Goal: Task Accomplishment & Management: Manage account settings

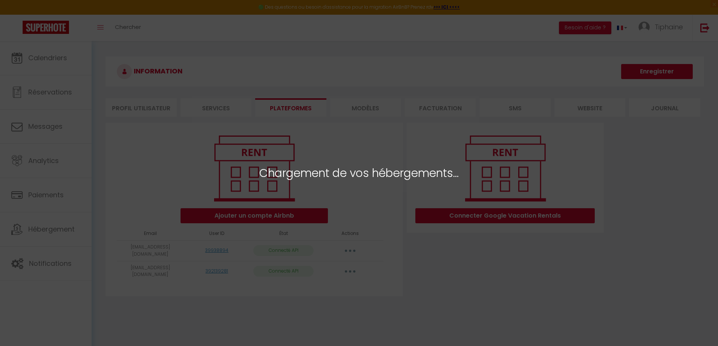
select select
select select "78331"
select select "78339"
select select "78332"
select select "78335"
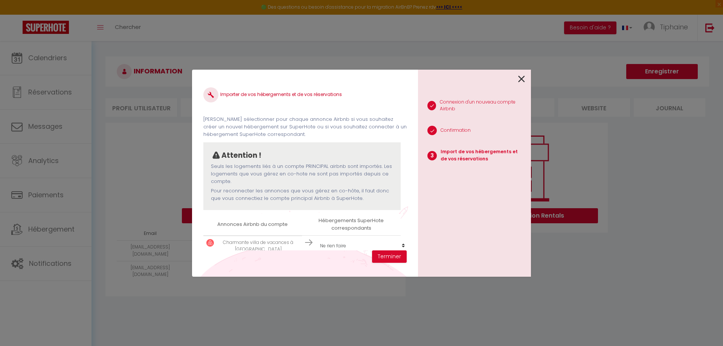
click at [270, 81] on div "Importer de vos hébergements et de vos réservations [PERSON_NAME] sélectionner …" at bounding box center [304, 166] width 203 height 170
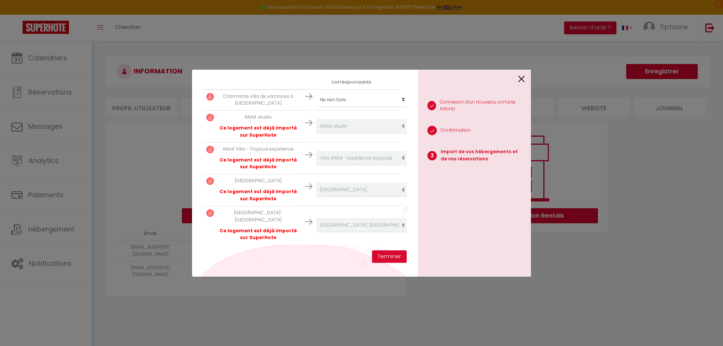
scroll to position [151, 0]
click at [390, 255] on button "Terminer" at bounding box center [389, 257] width 35 height 13
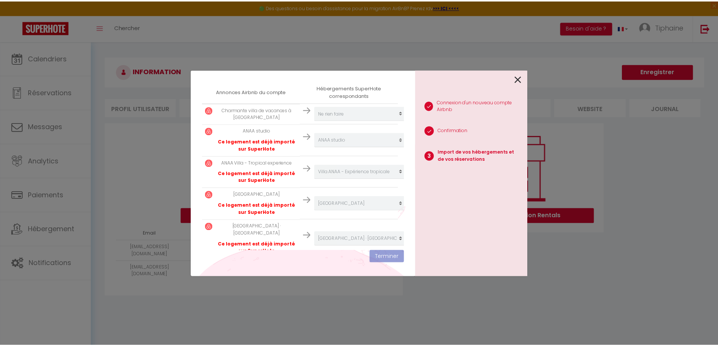
scroll to position [170, 0]
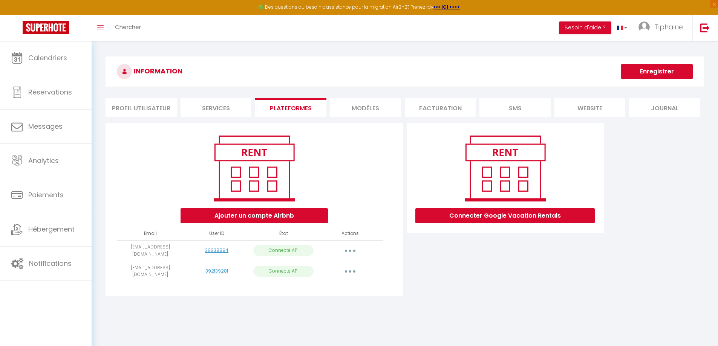
click at [263, 49] on div "INFORMATION Enregistrer Profil Utilisateur Services Plateformes MODÈLES Factura…" at bounding box center [405, 181] width 626 height 281
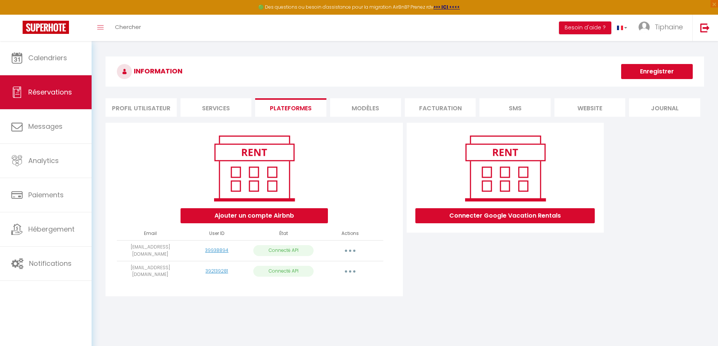
click at [60, 93] on span "Réservations" at bounding box center [50, 91] width 44 height 9
select select "not_cancelled"
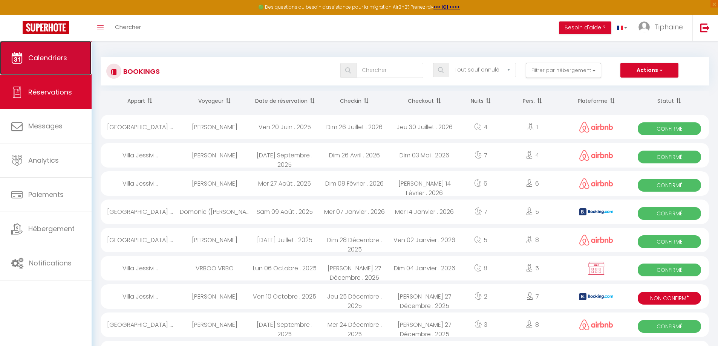
click at [56, 63] on link "Calendriers" at bounding box center [46, 58] width 92 height 34
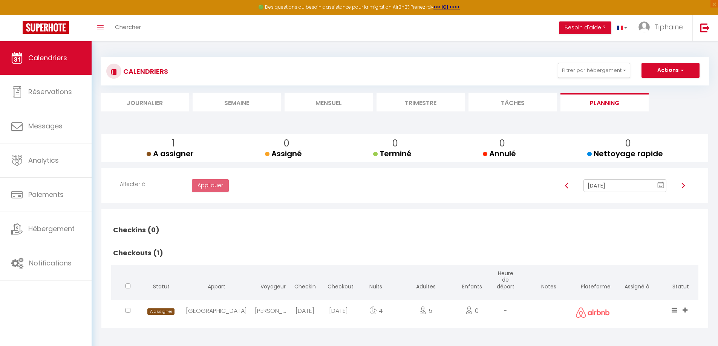
click at [328, 105] on li "Mensuel" at bounding box center [328, 102] width 88 height 18
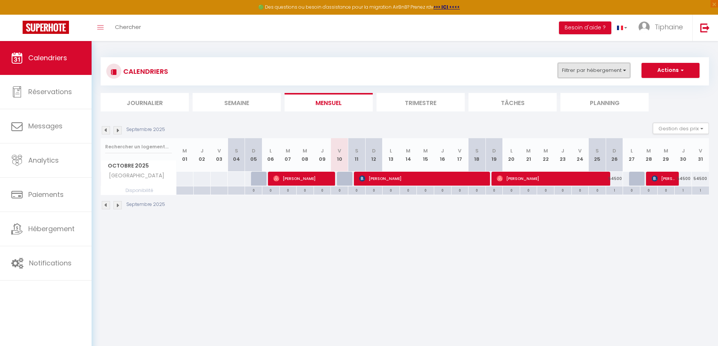
click at [576, 70] on button "Filtrer par hébergement" at bounding box center [594, 70] width 72 height 15
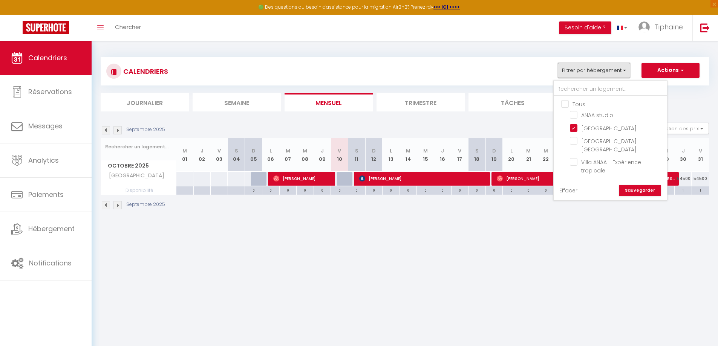
click at [576, 70] on button "Filtrer par hébergement" at bounding box center [594, 70] width 72 height 15
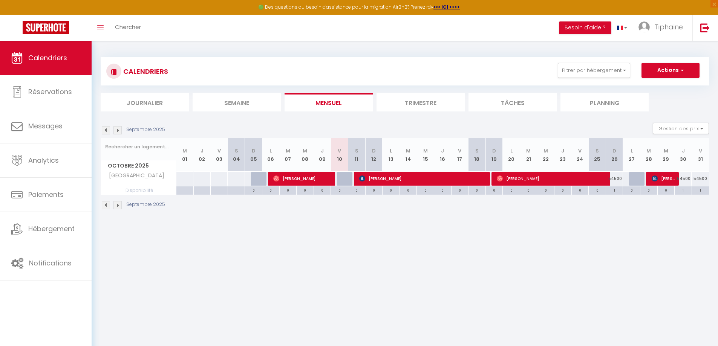
click at [117, 130] on img at bounding box center [117, 130] width 8 height 8
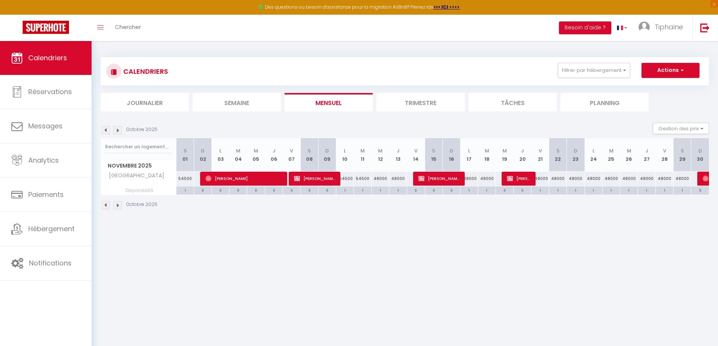
click at [376, 178] on div "48000" at bounding box center [380, 179] width 18 height 14
type input "48000"
type input "Mer 12 Novembre 2025"
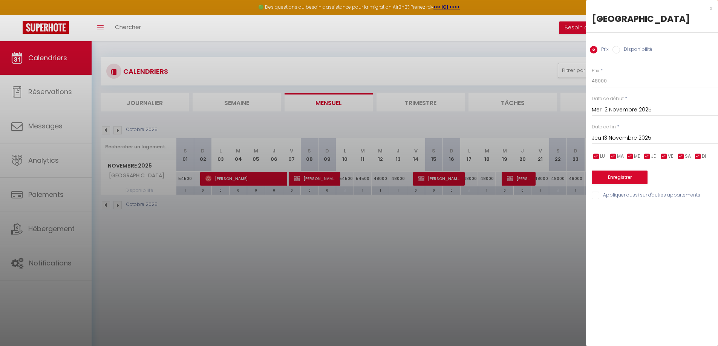
click at [635, 111] on input "Mer 12 Novembre 2025" at bounding box center [654, 110] width 126 height 10
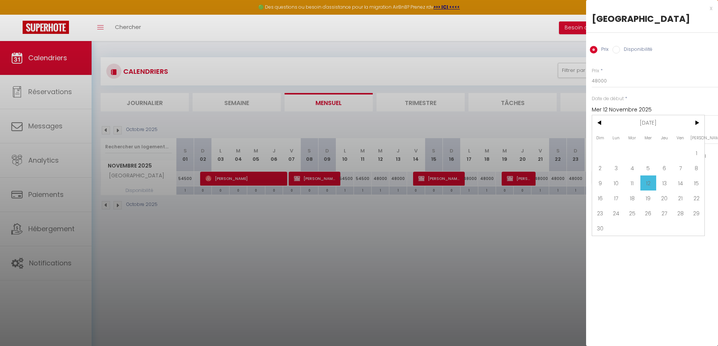
click at [635, 110] on input "Mer 12 Novembre 2025" at bounding box center [654, 110] width 126 height 10
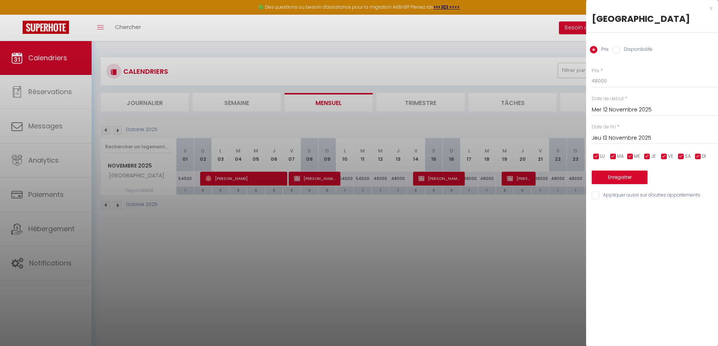
click at [648, 134] on input "Jeu 13 Novembre 2025" at bounding box center [654, 138] width 126 height 10
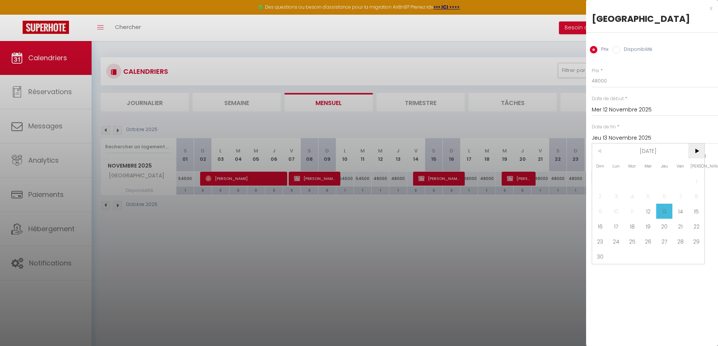
click at [698, 150] on span ">" at bounding box center [696, 151] width 16 height 15
click at [693, 197] on span "13" at bounding box center [696, 196] width 16 height 15
type input "Sam 13 Décembre 2025"
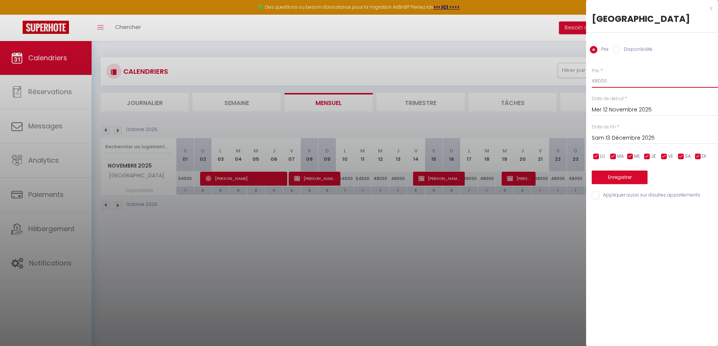
click at [601, 82] on input "48000" at bounding box center [654, 81] width 126 height 14
click at [595, 81] on input "48000" at bounding box center [654, 81] width 126 height 14
type input "38000"
click at [617, 180] on button "Enregistrer" at bounding box center [619, 178] width 56 height 14
type input "Mar 11 Novembre 2025"
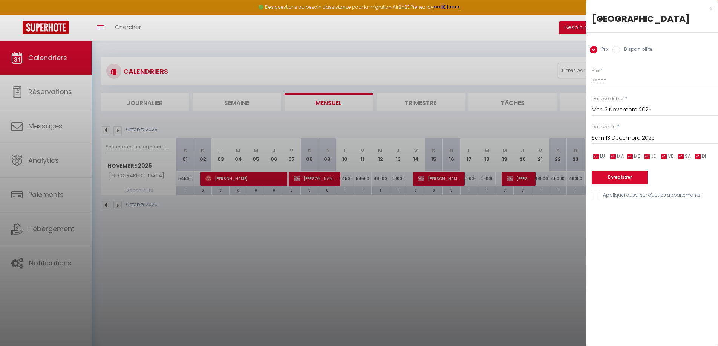
type input "Ven 12 Décembre 2025"
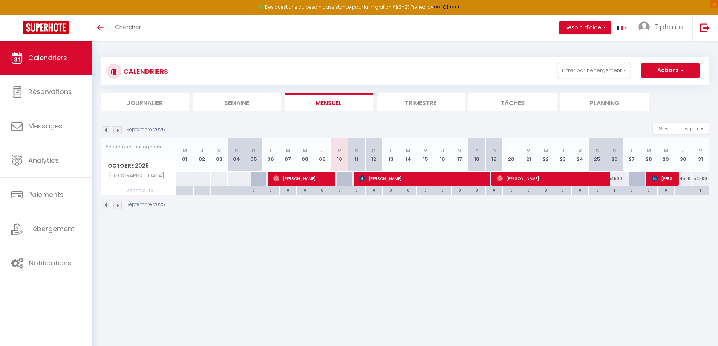
click at [305, 224] on div "CALENDRIERS Filtrer par hébergement Tous ANAA studio Villa Lagoon Paradise Vill…" at bounding box center [405, 133] width 626 height 185
click at [115, 207] on img at bounding box center [117, 205] width 8 height 8
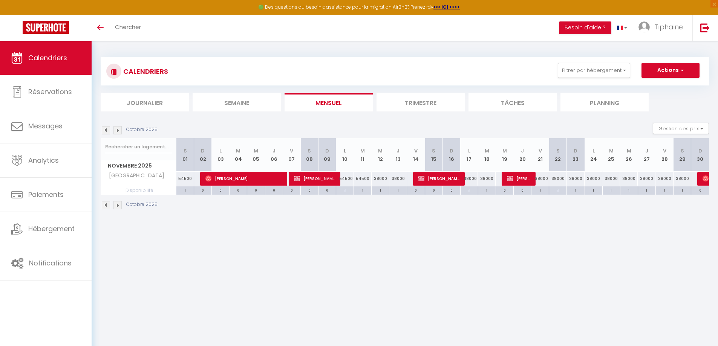
click at [116, 207] on img at bounding box center [117, 205] width 8 height 8
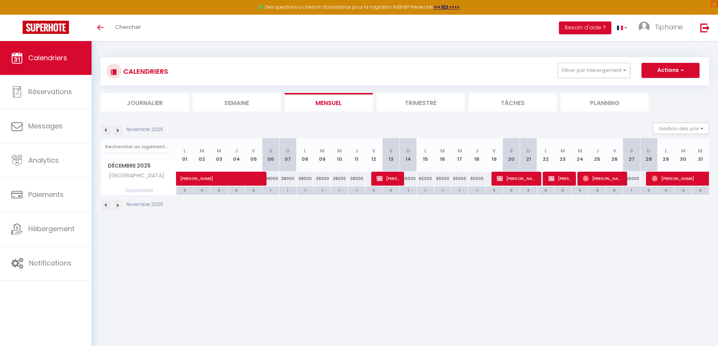
click at [412, 178] on div "65000" at bounding box center [407, 179] width 17 height 14
type input "65000"
type input "Dim 14 Décembre 2025"
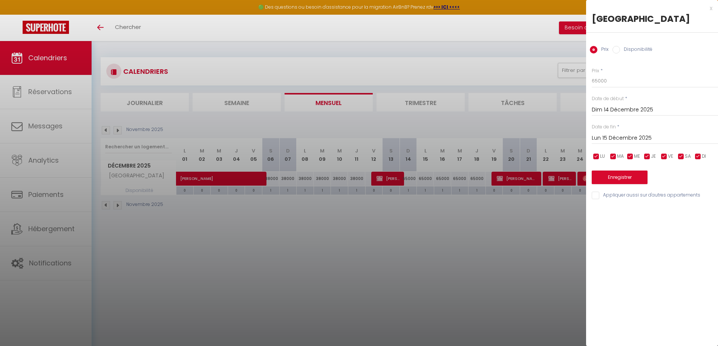
click at [643, 136] on input "Lun 15 Décembre 2025" at bounding box center [654, 138] width 126 height 10
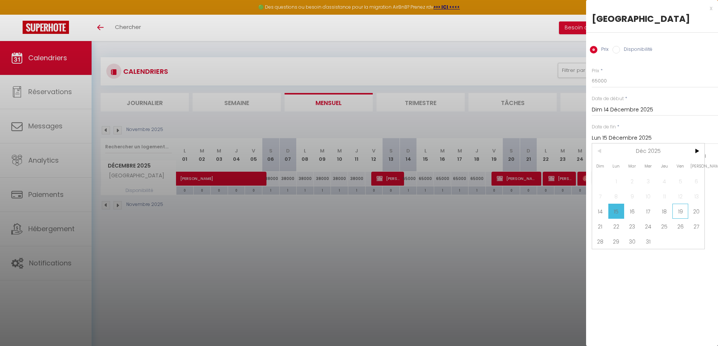
click at [681, 211] on span "19" at bounding box center [680, 211] width 16 height 15
type input "Ven 19 Décembre 2025"
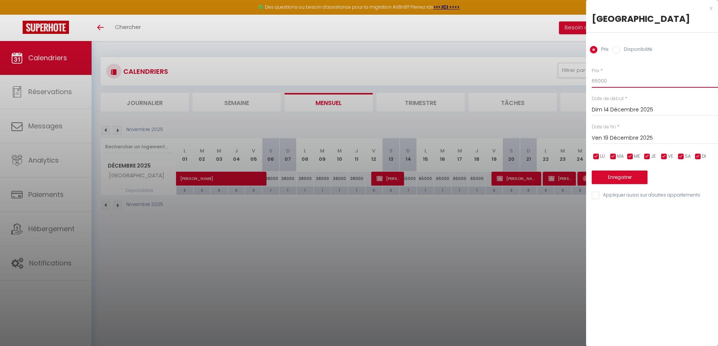
click at [596, 83] on input "65000" at bounding box center [654, 81] width 126 height 14
drag, startPoint x: 597, startPoint y: 81, endPoint x: 579, endPoint y: 81, distance: 18.5
click at [579, 81] on body "🟢 Des questions ou besoin d'assistance pour la migration AirBnB? Prenez rdv >>>…" at bounding box center [359, 214] width 718 height 346
type input "50000"
click at [643, 176] on button "Enregistrer" at bounding box center [619, 178] width 56 height 14
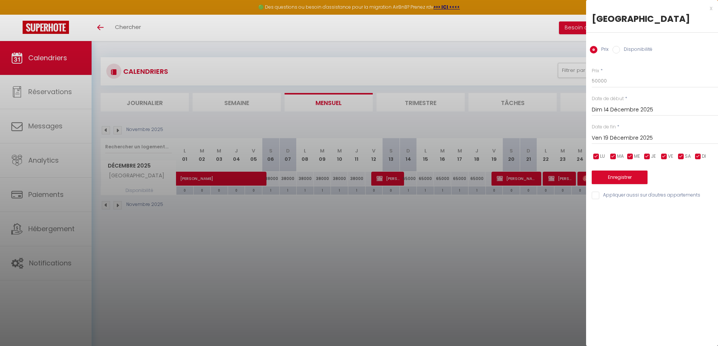
type input "Sam 13 Décembre 2025"
type input "Jeu 18 Décembre 2025"
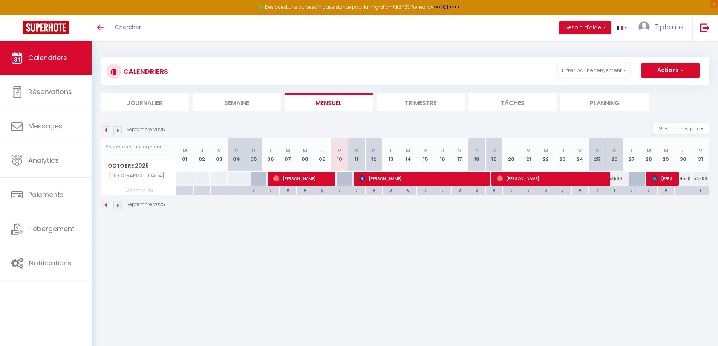
click at [119, 206] on img at bounding box center [117, 205] width 8 height 8
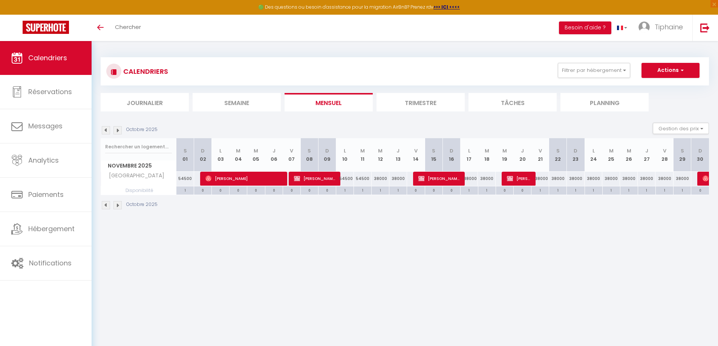
click at [118, 208] on img at bounding box center [117, 205] width 8 height 8
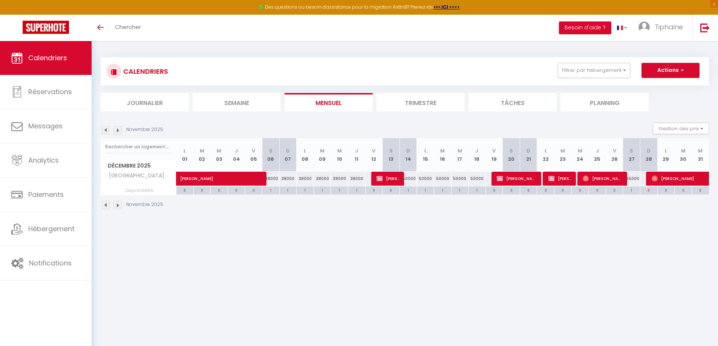
click at [119, 208] on img at bounding box center [117, 205] width 8 height 8
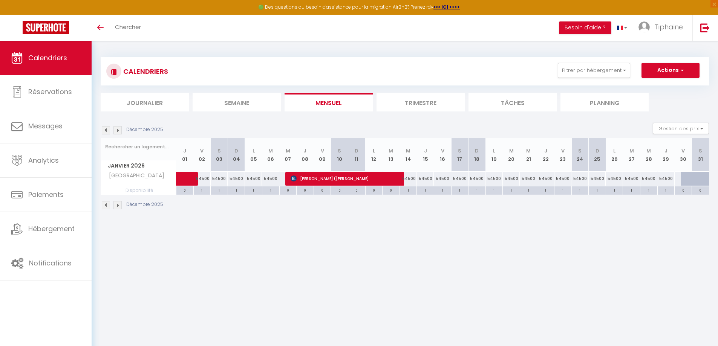
click at [218, 179] on div "54500" at bounding box center [219, 179] width 17 height 14
select select
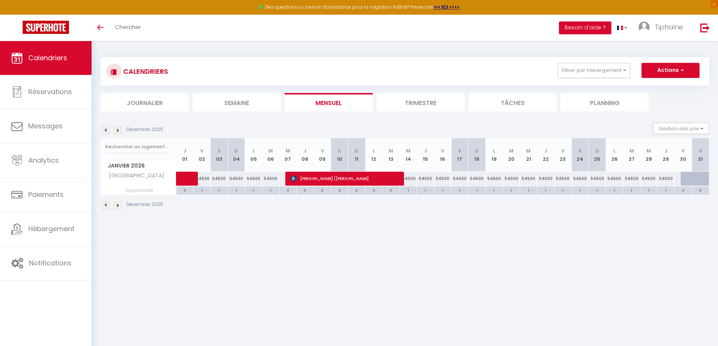
select select
type input "54500"
type input "Sam 03 Janvier 2026"
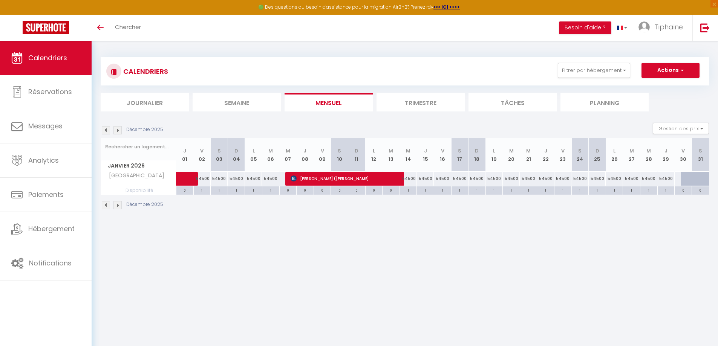
type input "Dim 04 Janvier 2026"
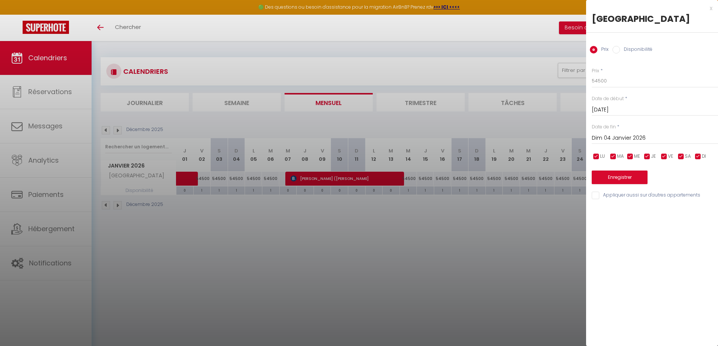
click at [712, 9] on div "x" at bounding box center [649, 8] width 126 height 9
select select
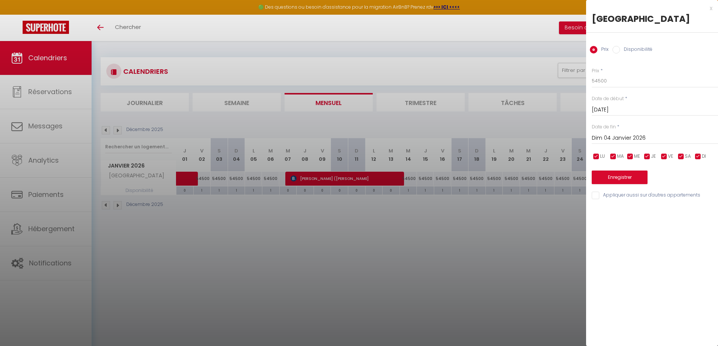
select select
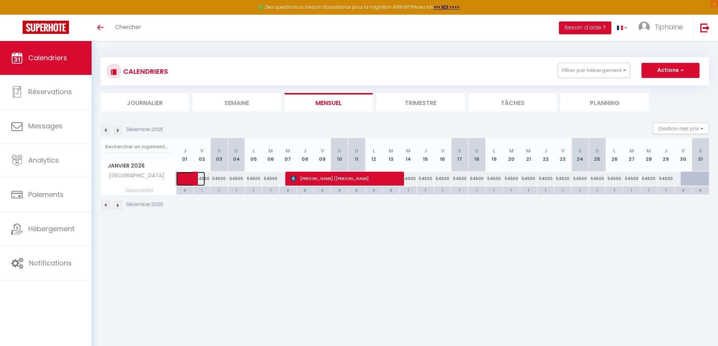
click at [202, 178] on span at bounding box center [196, 179] width 17 height 14
select select "OK"
select select "0"
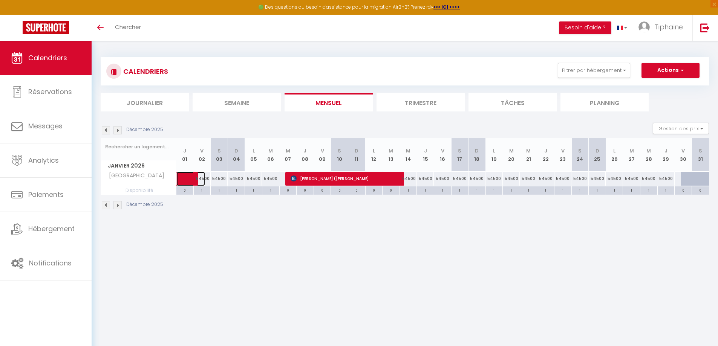
select select "1"
select select
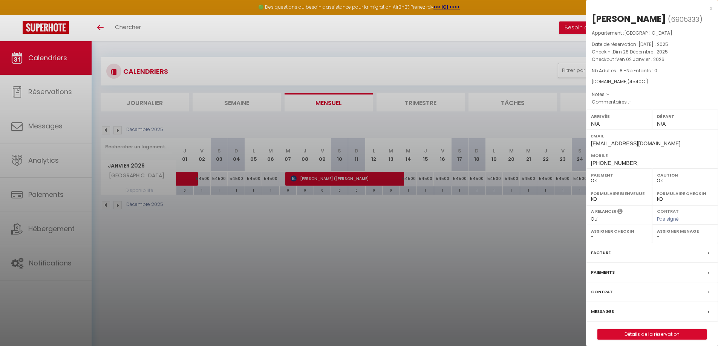
click at [709, 8] on div "x" at bounding box center [649, 8] width 126 height 9
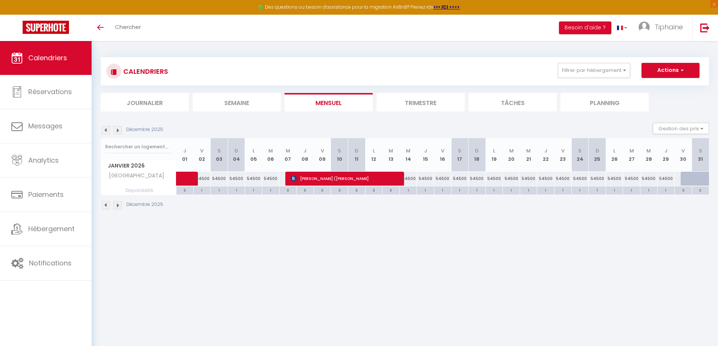
click at [216, 179] on div "54500" at bounding box center [219, 179] width 17 height 14
type input "54500"
type input "Sam 03 Janvier 2026"
type input "Dim 04 Janvier 2026"
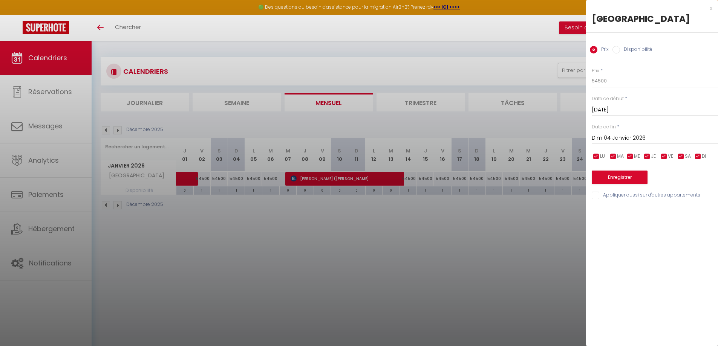
click at [631, 110] on input "Sam 03 Janvier 2026" at bounding box center [654, 110] width 126 height 10
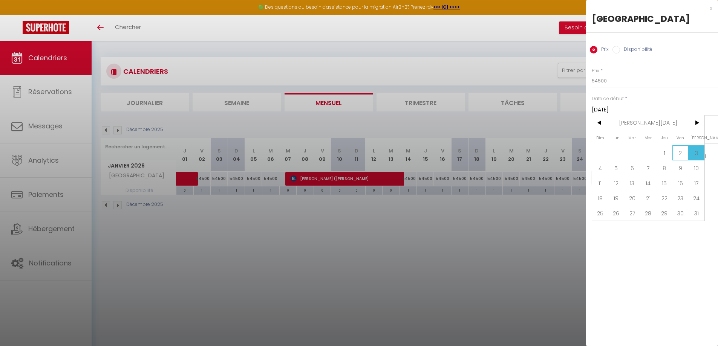
click at [680, 152] on span "2" at bounding box center [680, 152] width 16 height 15
type input "Ven 02 Janvier 2026"
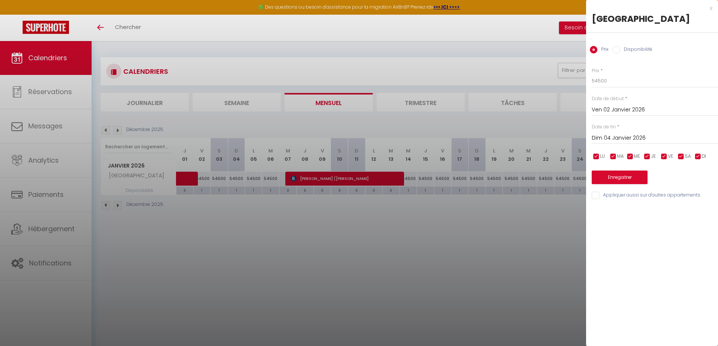
click at [637, 136] on input "Dim 04 Janvier 2026" at bounding box center [654, 138] width 126 height 10
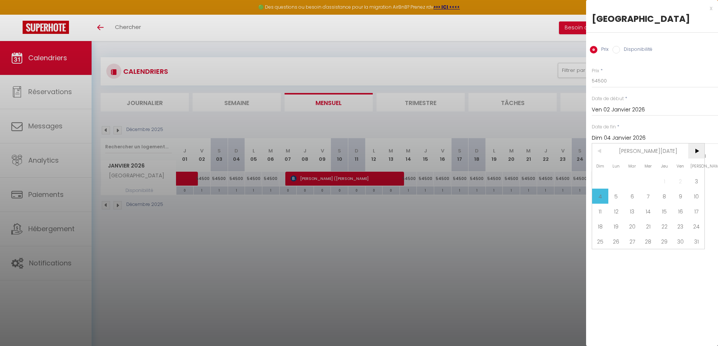
click at [697, 149] on span ">" at bounding box center [696, 151] width 16 height 15
click at [692, 227] on span "28" at bounding box center [696, 226] width 16 height 15
type input "Sam 28 Février 2026"
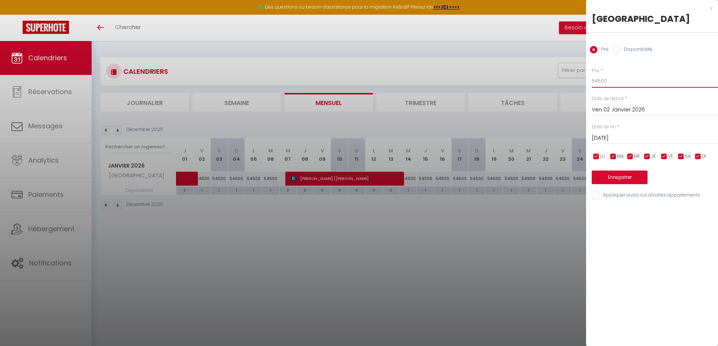
drag, startPoint x: 596, startPoint y: 82, endPoint x: 591, endPoint y: 81, distance: 5.3
click at [591, 81] on div "Prix * 54500 Statut * Disponible Indisponible Date de début * Ven 02 Janvier 20…" at bounding box center [652, 129] width 132 height 142
drag, startPoint x: 599, startPoint y: 82, endPoint x: 594, endPoint y: 80, distance: 5.1
click at [594, 80] on input "48500" at bounding box center [654, 81] width 126 height 14
type input "40000"
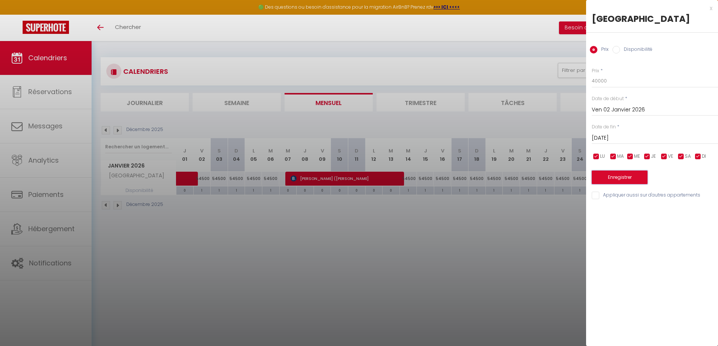
click at [626, 175] on button "Enregistrer" at bounding box center [619, 178] width 56 height 14
type input "Jeu 01 Janvier 2026"
type input "Ven 27 Février 2026"
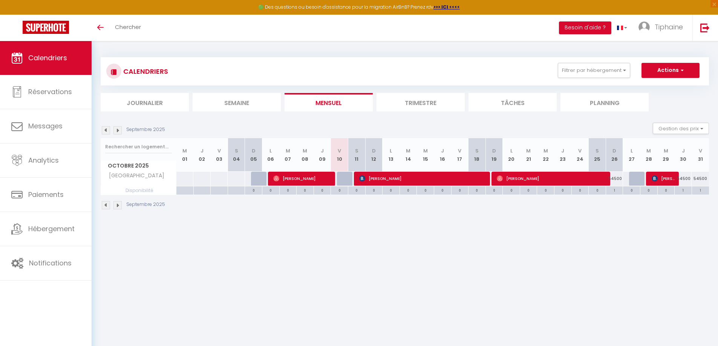
click at [685, 179] on div "54500" at bounding box center [682, 179] width 17 height 14
type input "54500"
type input "Jeu 30 Octobre 2025"
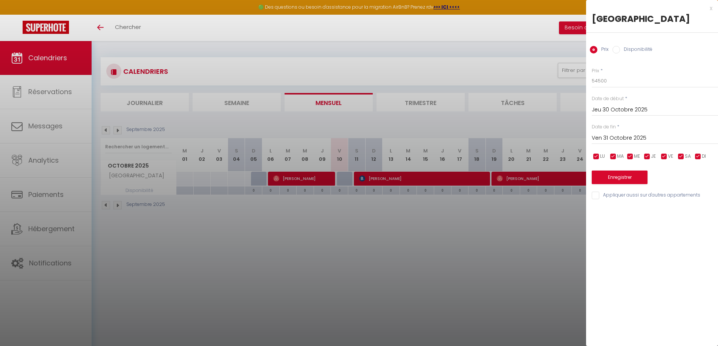
click at [684, 135] on input "Ven 31 Octobre 2025" at bounding box center [654, 138] width 126 height 10
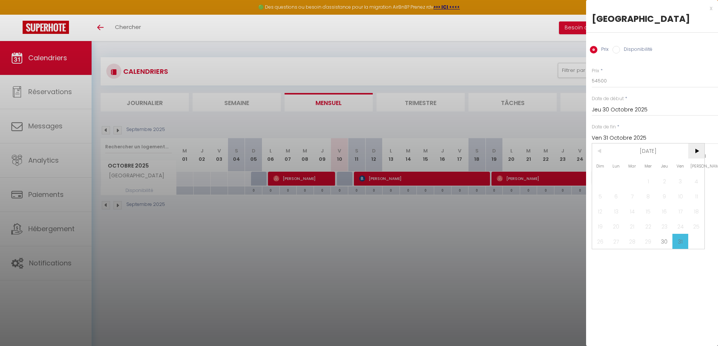
click at [697, 153] on span ">" at bounding box center [696, 151] width 16 height 15
click at [696, 183] on span "1" at bounding box center [696, 181] width 16 height 15
type input "Sam 01 Novembre 2025"
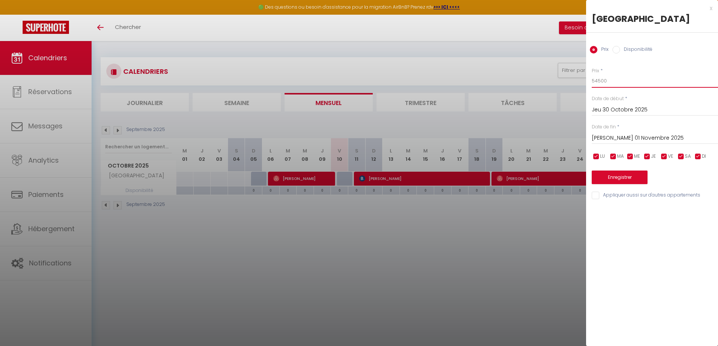
click at [610, 84] on input "54500" at bounding box center [654, 81] width 126 height 14
click at [599, 80] on input "54500" at bounding box center [654, 81] width 126 height 14
type input "38000"
click at [625, 179] on button "Enregistrer" at bounding box center [619, 178] width 56 height 14
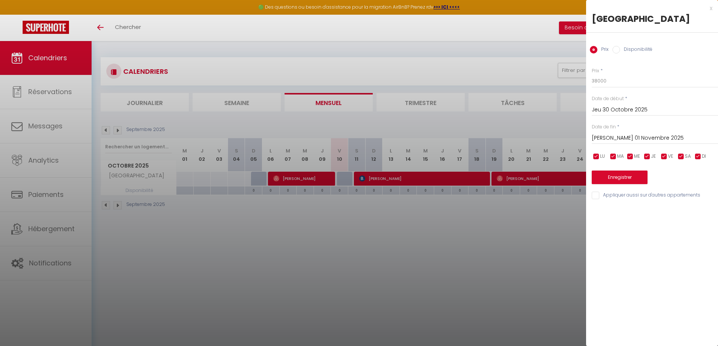
type input "Mer 29 Octobre 2025"
type input "Ven 31 Octobre 2025"
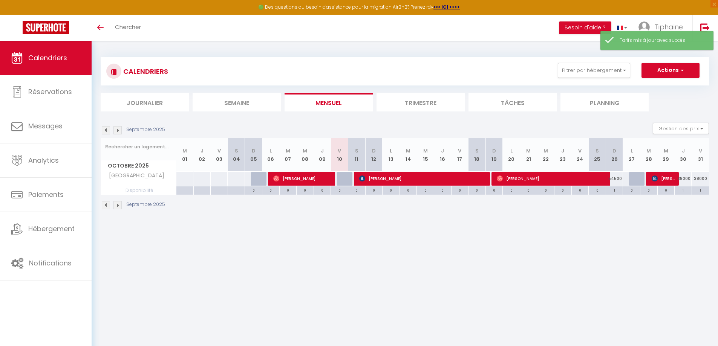
click at [117, 131] on img at bounding box center [117, 130] width 8 height 8
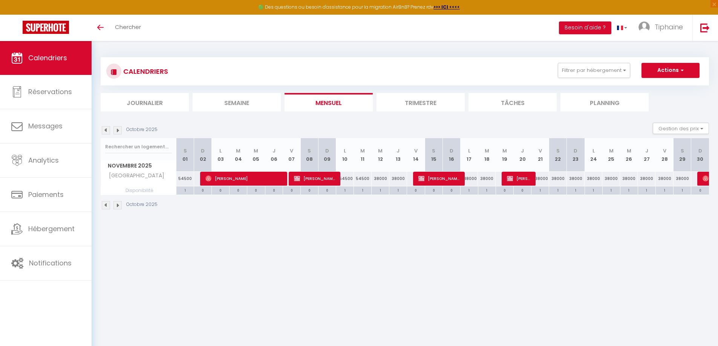
click at [185, 179] on div "54500" at bounding box center [185, 179] width 18 height 14
type input "54500"
type input "Sam 01 Novembre 2025"
type input "Dim 02 Novembre 2025"
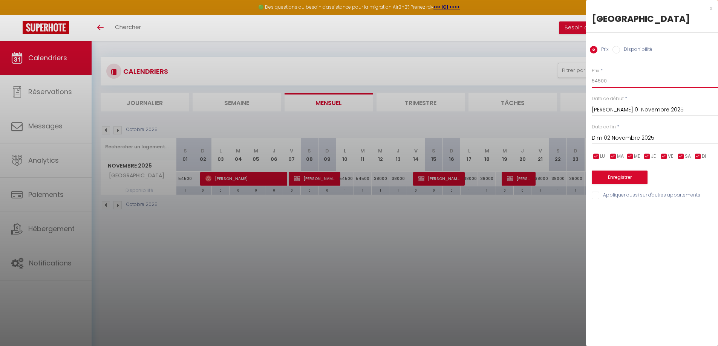
click at [602, 82] on input "54500" at bounding box center [654, 81] width 126 height 14
type input "38000"
click at [611, 176] on button "Enregistrer" at bounding box center [619, 178] width 56 height 14
type input "Ven 31 Octobre 2025"
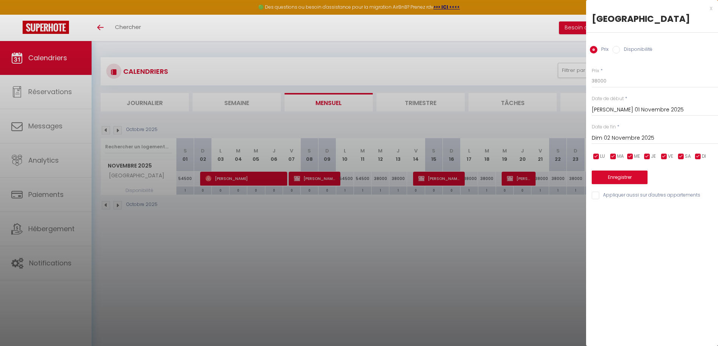
type input "Sam 01 Novembre 2025"
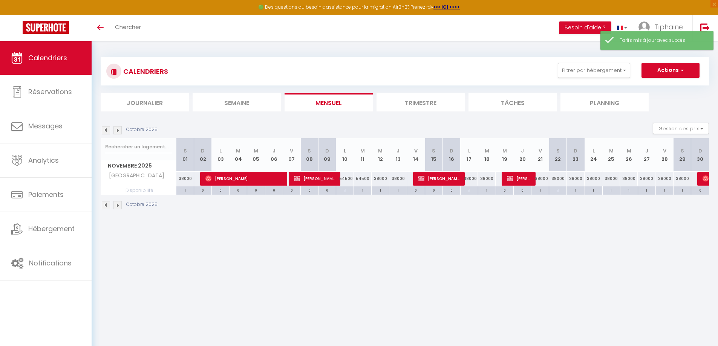
click at [196, 177] on div "54500" at bounding box center [203, 179] width 18 height 14
click at [189, 180] on div "38000" at bounding box center [185, 179] width 18 height 14
type input "38000"
type input "Sam 01 Novembre 2025"
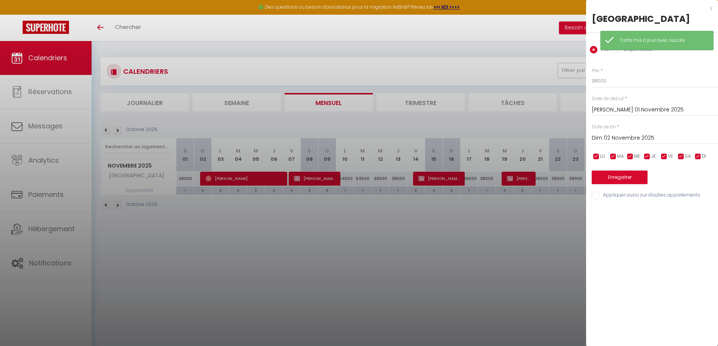
click at [630, 133] on input "Dim 02 Novembre 2025" at bounding box center [654, 138] width 126 height 10
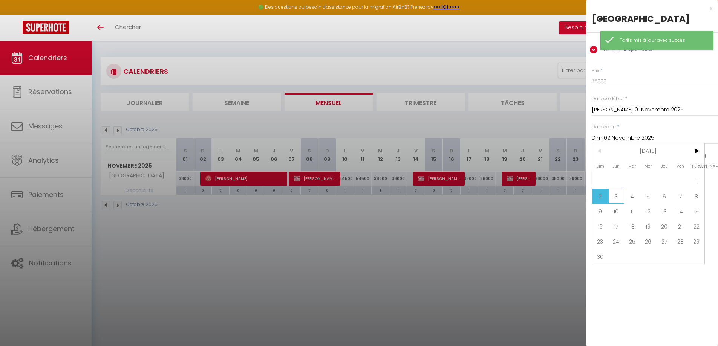
click at [619, 194] on span "3" at bounding box center [616, 196] width 16 height 15
type input "Lun 03 Novembre 2025"
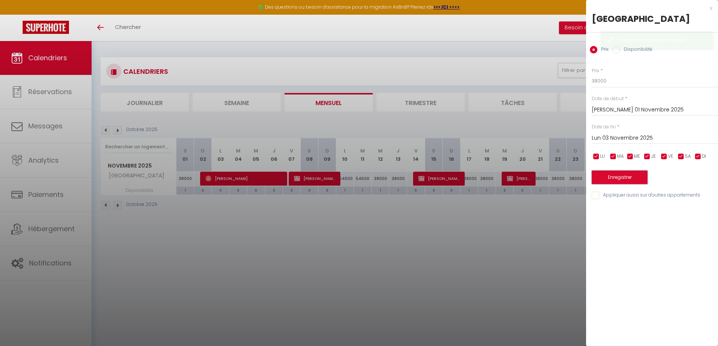
click at [608, 174] on button "Enregistrer" at bounding box center [619, 178] width 56 height 14
type input "Ven 31 Octobre 2025"
type input "Dim 02 Novembre 2025"
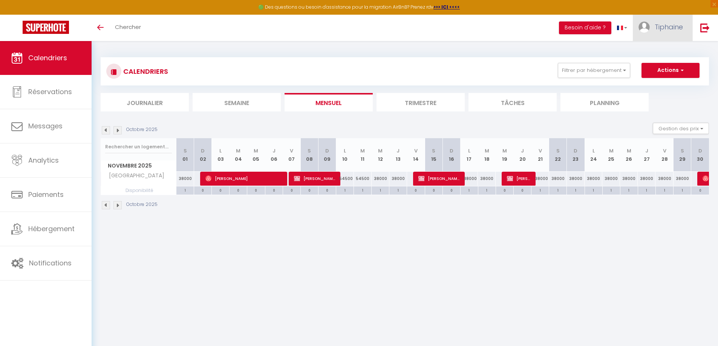
click at [665, 34] on link "Tiphaine" at bounding box center [663, 28] width 60 height 26
click at [656, 65] on link "Équipe" at bounding box center [662, 66] width 56 height 13
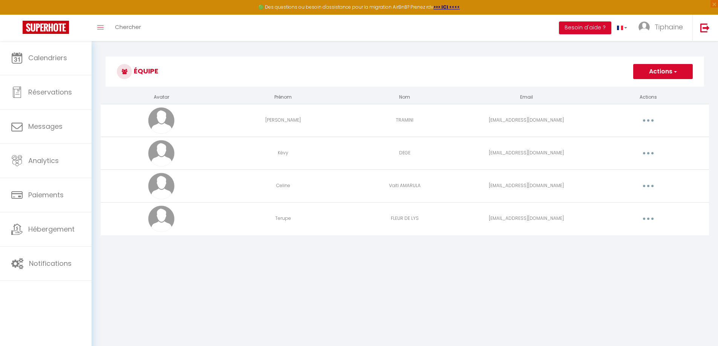
click at [657, 72] on button "Actions" at bounding box center [663, 71] width 60 height 15
click at [652, 87] on link "Ajouter un nouvel utilisateur" at bounding box center [647, 88] width 89 height 10
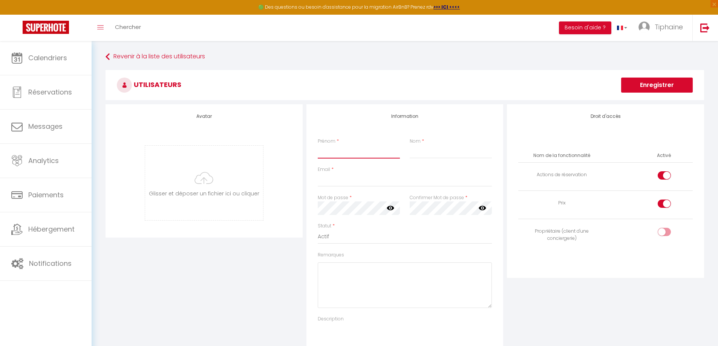
click at [340, 150] on input "Prénom" at bounding box center [359, 152] width 82 height 14
type input "Thomas"
type input "NICOLAS"
click at [350, 182] on input "Email" at bounding box center [405, 180] width 174 height 14
paste input "tnconsultant@mail.pf"
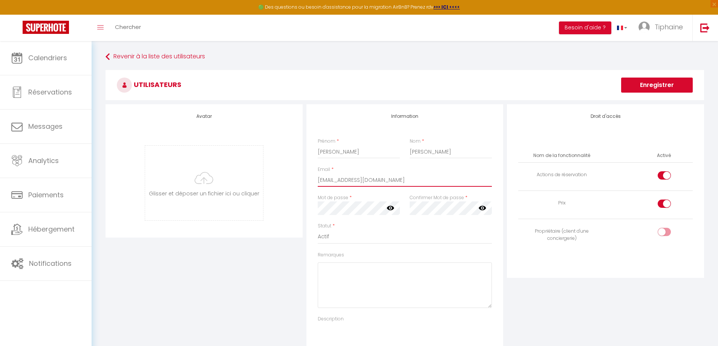
type input "tnconsultant@mail.pf"
click at [388, 210] on icon at bounding box center [391, 208] width 8 height 8
click at [483, 207] on icon at bounding box center [482, 208] width 8 height 8
click at [400, 209] on div "Mot de passe * Votre mot de passe doit comporter au moins 8 caractères et conte…" at bounding box center [405, 208] width 184 height 28
click at [361, 238] on select "Actif Inactif" at bounding box center [405, 237] width 174 height 14
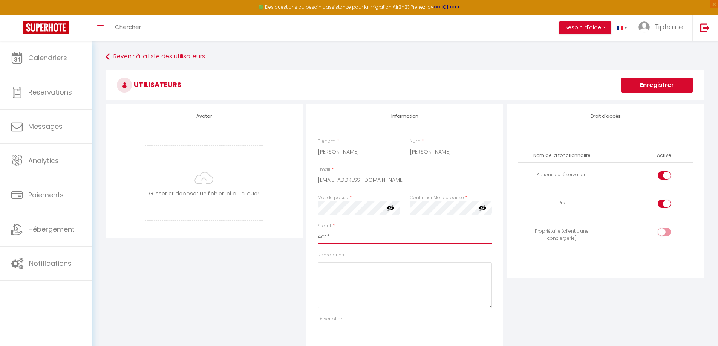
click at [361, 238] on select "Actif Inactif" at bounding box center [405, 237] width 174 height 14
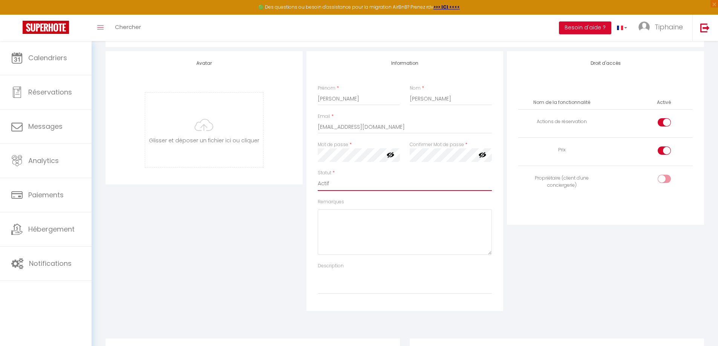
scroll to position [38, 0]
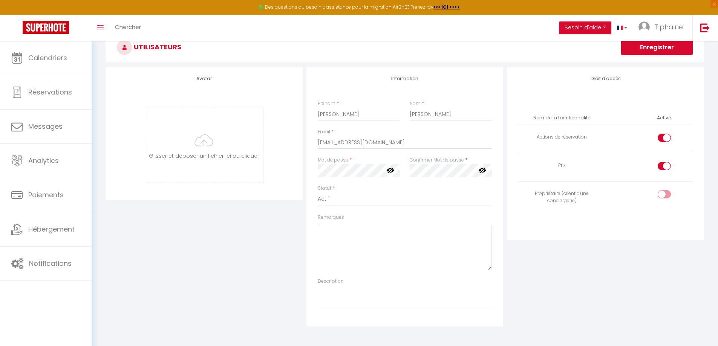
click at [665, 138] on input "checkbox" at bounding box center [670, 139] width 13 height 11
checkbox input "false"
click at [668, 166] on input "checkbox" at bounding box center [670, 167] width 13 height 11
checkbox input "false"
click at [665, 195] on input "checkbox" at bounding box center [670, 195] width 13 height 11
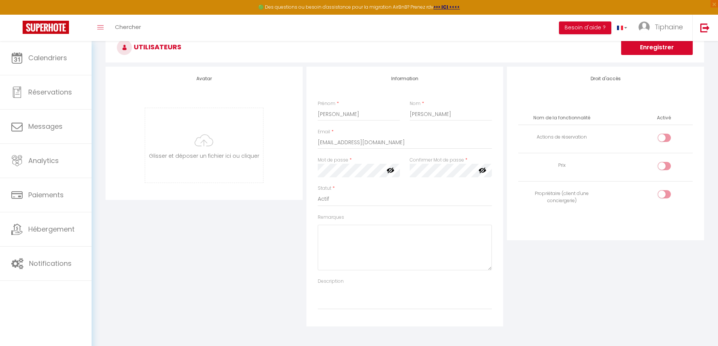
checkbox input "true"
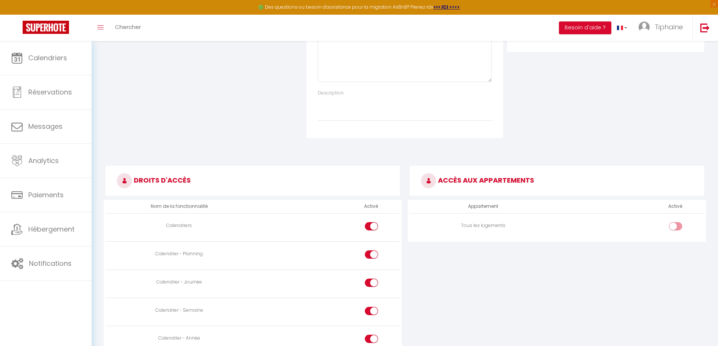
scroll to position [301, 0]
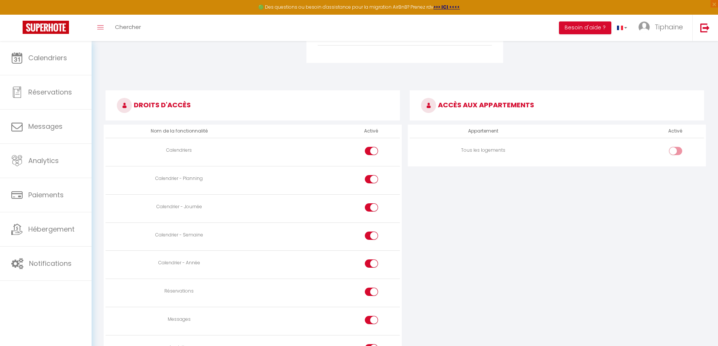
click at [371, 291] on div at bounding box center [371, 292] width 13 height 8
click at [371, 291] on input "checkbox" at bounding box center [377, 293] width 13 height 11
checkbox input "false"
click at [370, 322] on div at bounding box center [371, 320] width 13 height 8
click at [371, 322] on input "checkbox" at bounding box center [377, 321] width 13 height 11
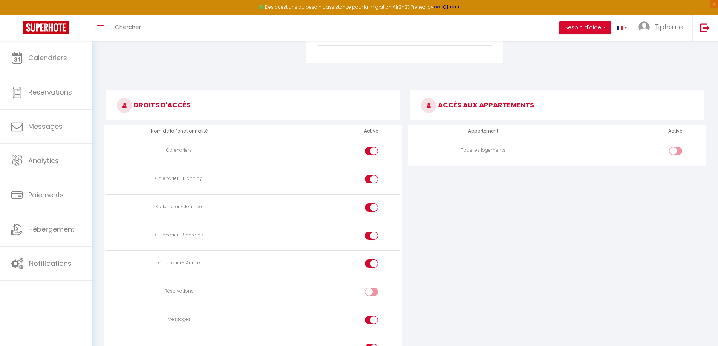
checkbox input "false"
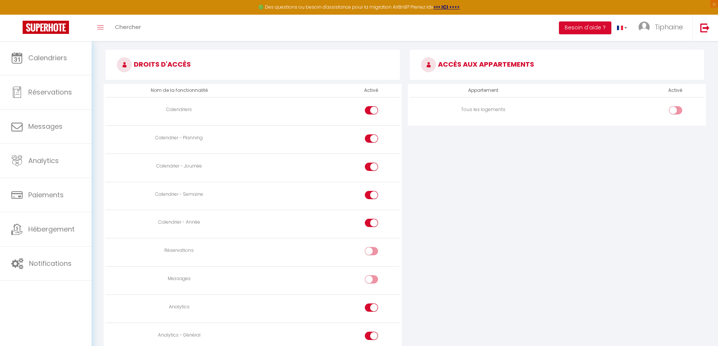
scroll to position [377, 0]
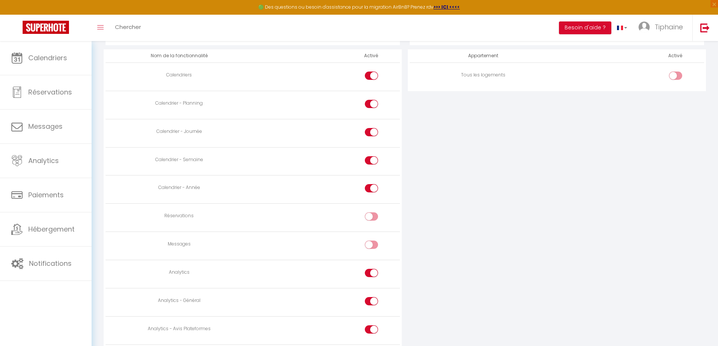
click at [372, 276] on input "checkbox" at bounding box center [377, 274] width 13 height 11
checkbox input "false"
click at [371, 302] on input "checkbox" at bounding box center [377, 302] width 13 height 11
checkbox input "false"
click at [373, 326] on input "checkbox" at bounding box center [377, 331] width 13 height 11
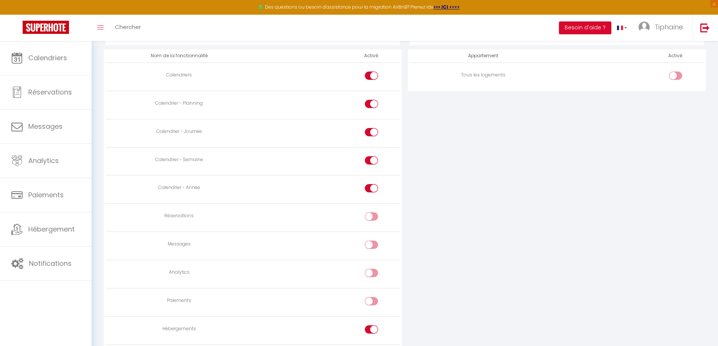
checkbox input "false"
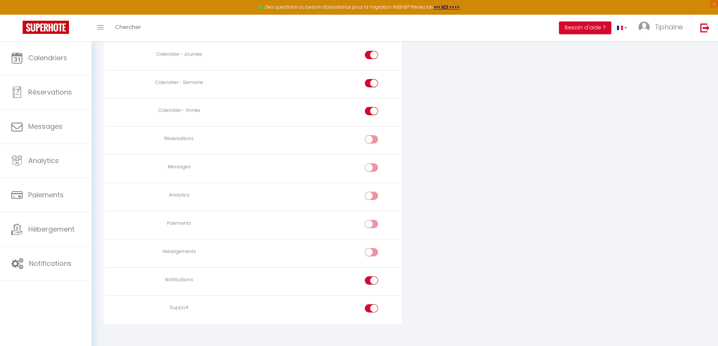
scroll to position [462, 0]
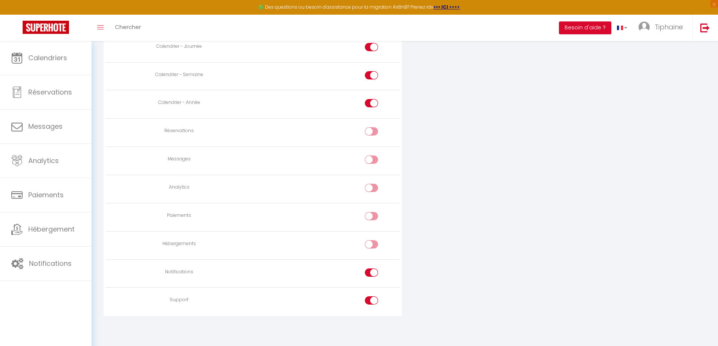
click at [372, 272] on input "checkbox" at bounding box center [377, 274] width 13 height 11
checkbox input "false"
click at [372, 304] on input "checkbox" at bounding box center [377, 301] width 13 height 11
checkbox input "false"
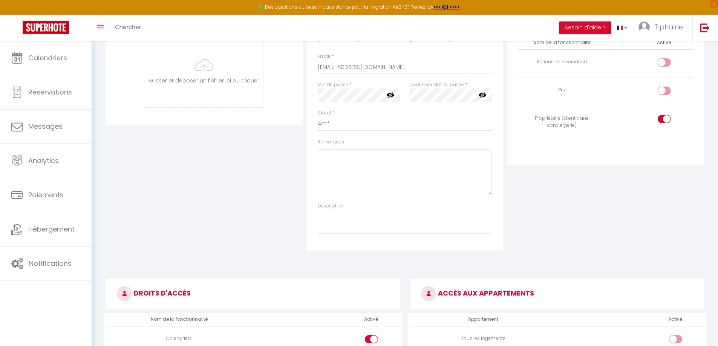
scroll to position [301, 0]
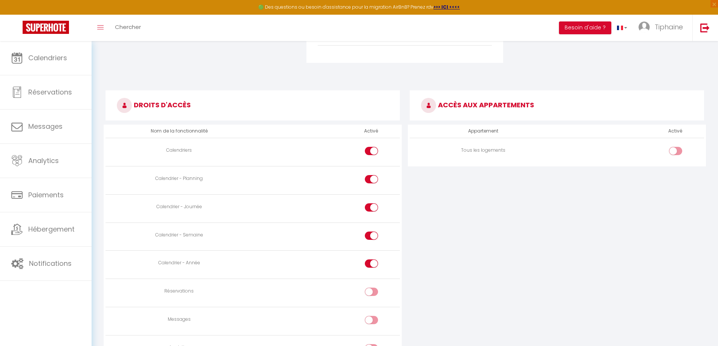
click at [671, 151] on div at bounding box center [675, 151] width 13 height 8
click at [675, 151] on input "checkbox" at bounding box center [681, 152] width 13 height 11
click at [671, 151] on div at bounding box center [675, 151] width 13 height 8
click at [675, 151] on input "checkbox" at bounding box center [681, 152] width 13 height 11
checkbox input "false"
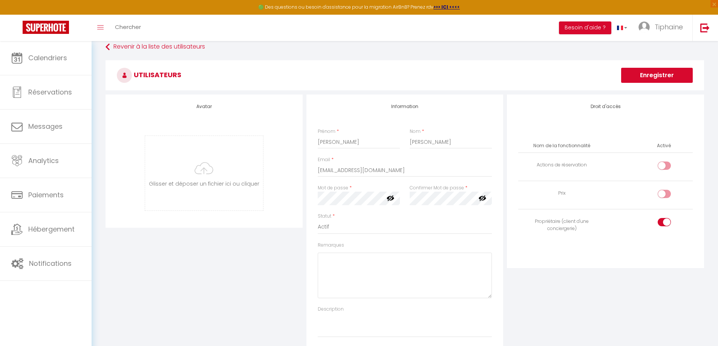
scroll to position [0, 0]
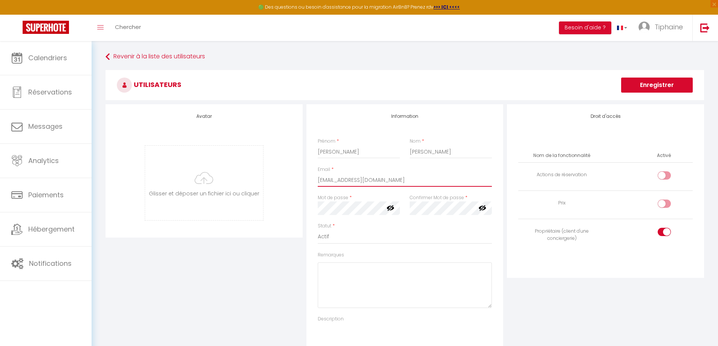
click at [358, 177] on input "tnconsultant@mail.pf" at bounding box center [405, 180] width 174 height 14
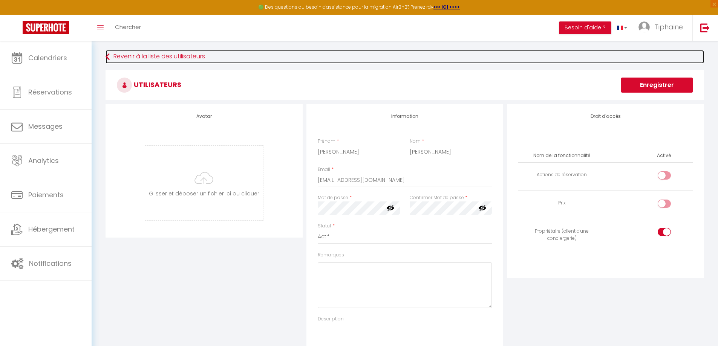
click at [127, 57] on link "Revenir à la liste des utilisateurs" at bounding box center [404, 57] width 598 height 14
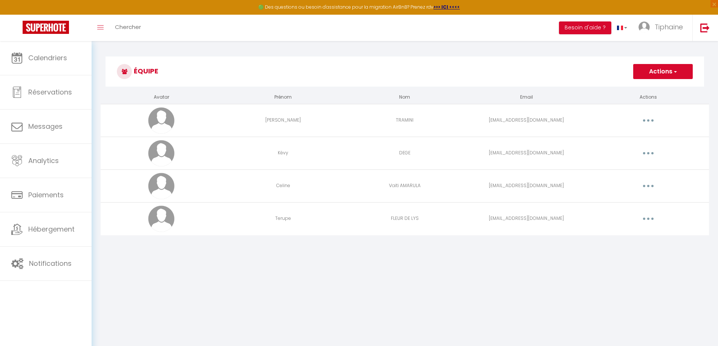
click at [645, 220] on button "button" at bounding box center [647, 219] width 21 height 12
click at [628, 232] on link "Editer" at bounding box center [629, 236] width 56 height 13
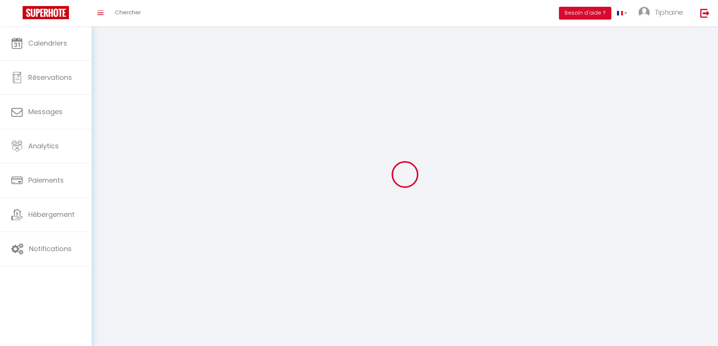
type input "Terupe"
type input "FLEUR DE LYS"
type input "doristautiare39@gmail.com"
type textarea "https://app.superhote.com/#/connect/QwqjdDfG0y"
checkbox input "false"
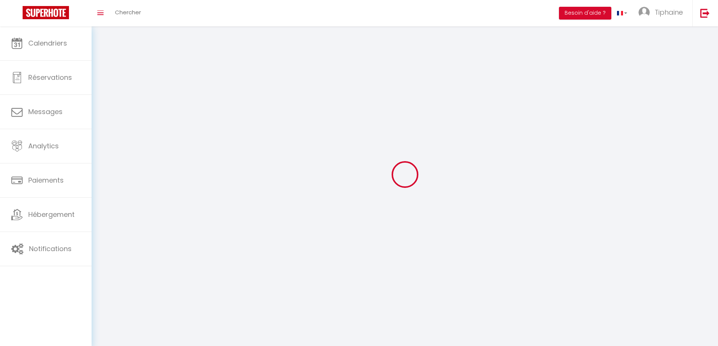
checkbox input "false"
checkbox input "true"
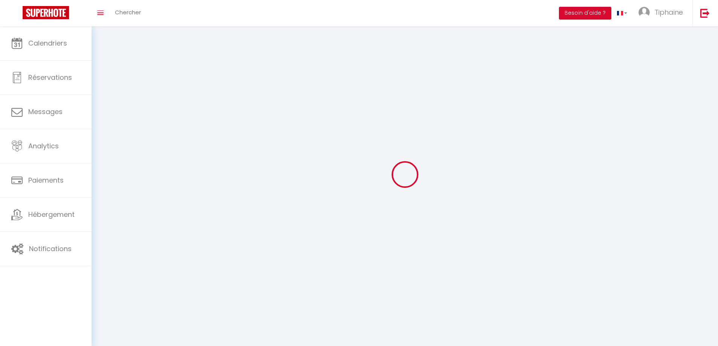
checkbox input "true"
checkbox input "false"
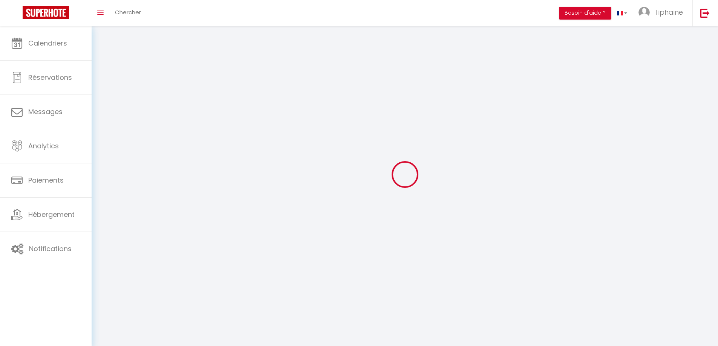
checkbox input "false"
checkbox input "true"
checkbox input "false"
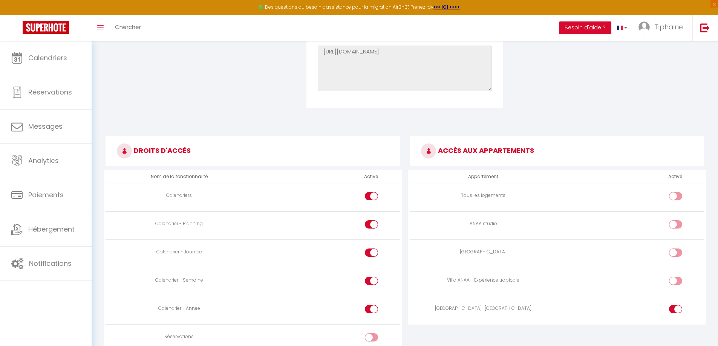
scroll to position [301, 0]
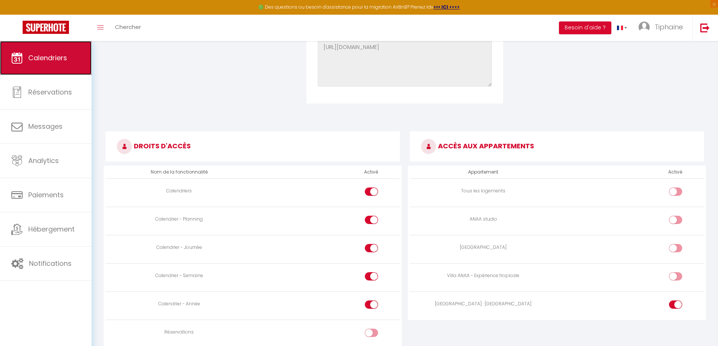
click at [50, 57] on span "Calendriers" at bounding box center [47, 57] width 39 height 9
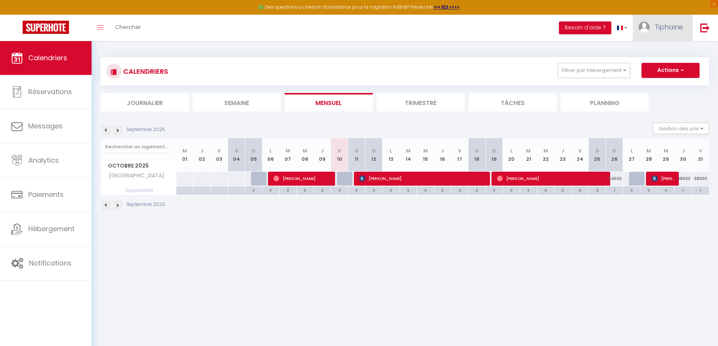
click at [669, 31] on span "Tiphaine" at bounding box center [668, 26] width 28 height 9
click at [658, 64] on link "Équipe" at bounding box center [662, 66] width 56 height 13
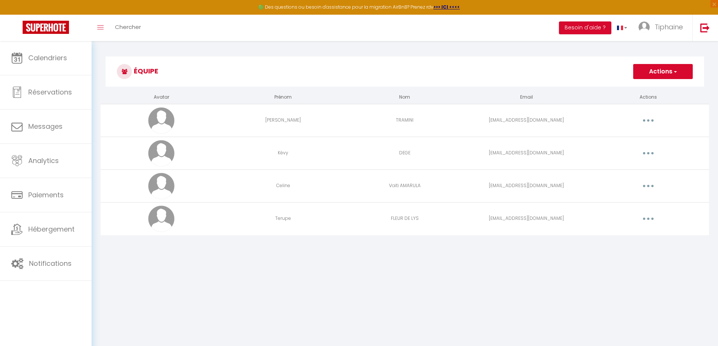
click at [648, 76] on button "Actions" at bounding box center [663, 71] width 60 height 15
click at [644, 86] on link "Ajouter un nouvel utilisateur" at bounding box center [647, 88] width 89 height 10
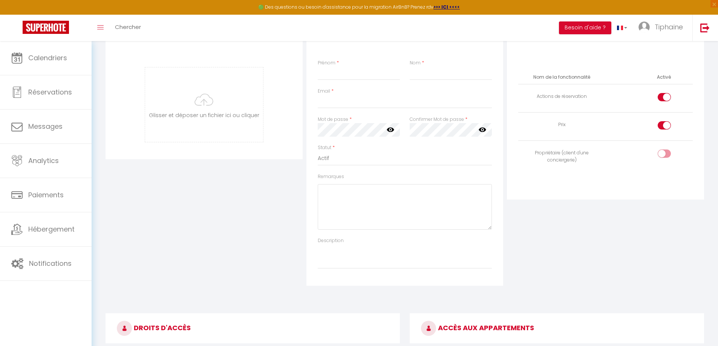
scroll to position [188, 0]
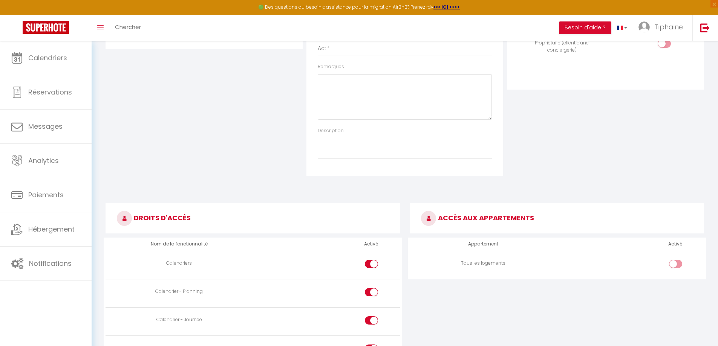
click at [672, 264] on div at bounding box center [675, 264] width 13 height 8
click at [675, 264] on input "checkbox" at bounding box center [681, 265] width 13 height 11
click at [678, 264] on input "checkbox" at bounding box center [681, 265] width 13 height 11
checkbox input "false"
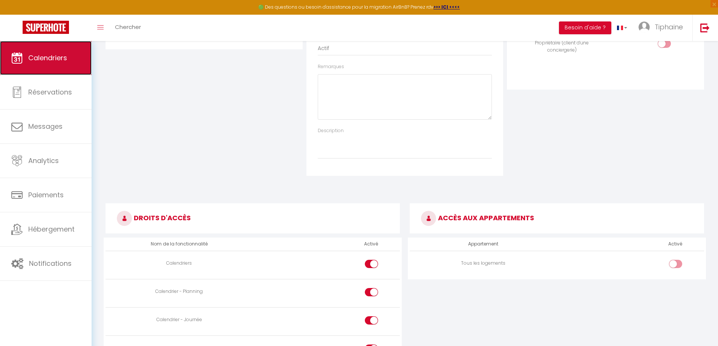
click at [58, 57] on span "Calendriers" at bounding box center [47, 57] width 39 height 9
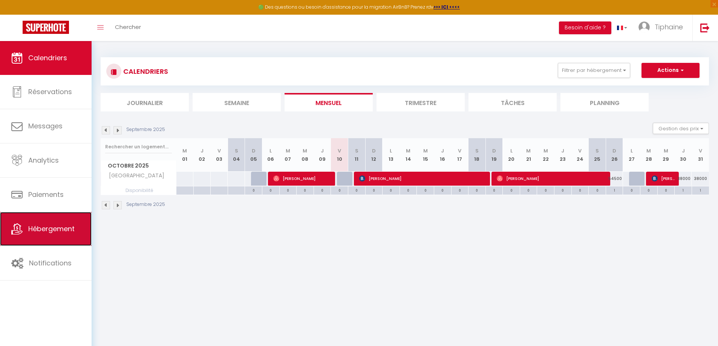
click at [61, 223] on link "Hébergement" at bounding box center [46, 229] width 92 height 34
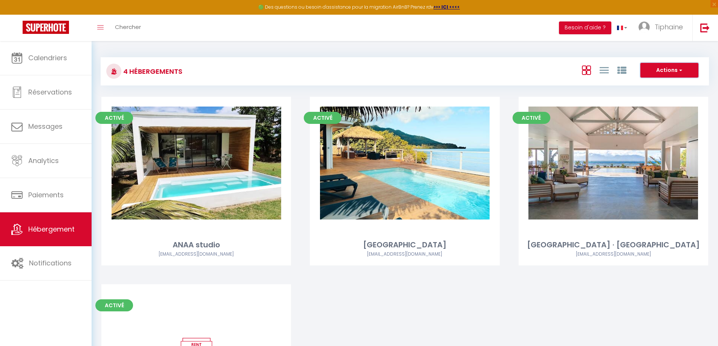
click at [679, 68] on span "button" at bounding box center [679, 70] width 5 height 8
click at [659, 68] on button "Actions" at bounding box center [669, 70] width 58 height 15
click at [658, 68] on button "Actions" at bounding box center [669, 70] width 58 height 15
click at [660, 31] on span "Tiphaine" at bounding box center [668, 26] width 28 height 9
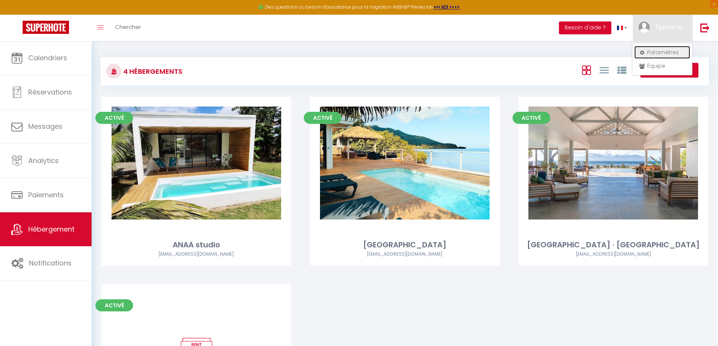
click at [662, 51] on link "Paramètres" at bounding box center [662, 52] width 56 height 13
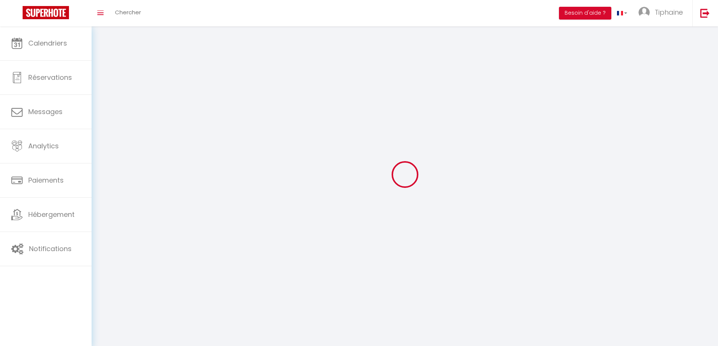
select select "77"
select select "28"
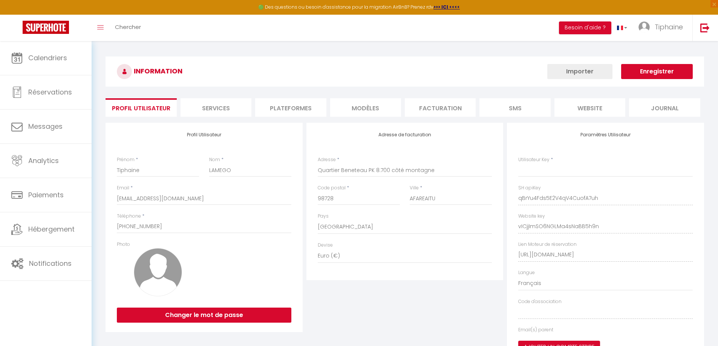
type input "qBrYu4Fds5E2V4qV4CuofA7uh"
type input "vICjjImSO6NGLMa4sNaBB5h9n"
type input "https://app.superhote.com/#/get-available-rentals/vICjjImSO6NGLMa4sNaBB5h9n"
select select "fr"
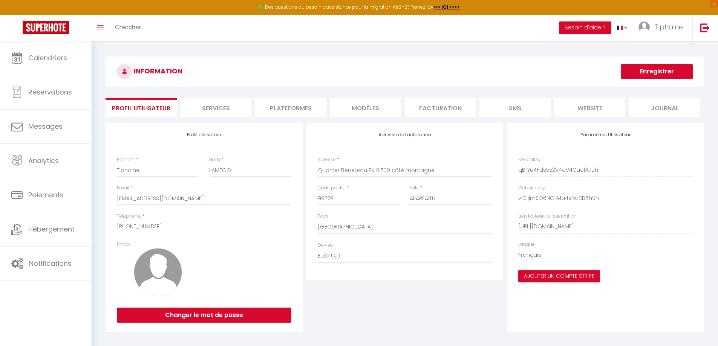
click at [295, 107] on li "Plateformes" at bounding box center [290, 107] width 71 height 18
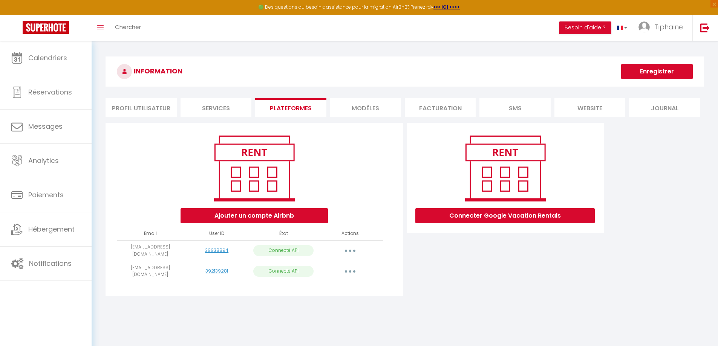
click at [351, 246] on button "button" at bounding box center [349, 251] width 21 height 12
click at [330, 295] on link "Reconnecter le compte" at bounding box center [316, 295] width 83 height 13
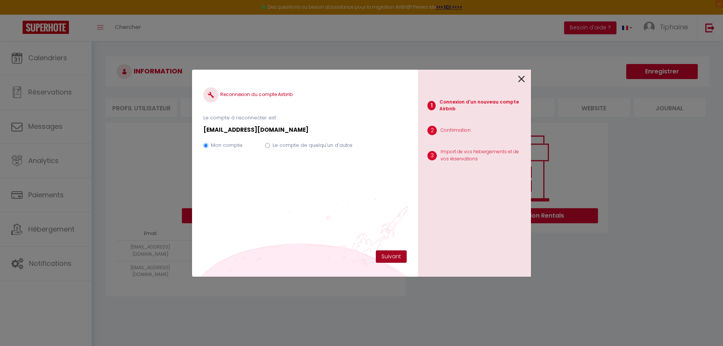
click at [387, 260] on button "Suivant" at bounding box center [391, 257] width 31 height 13
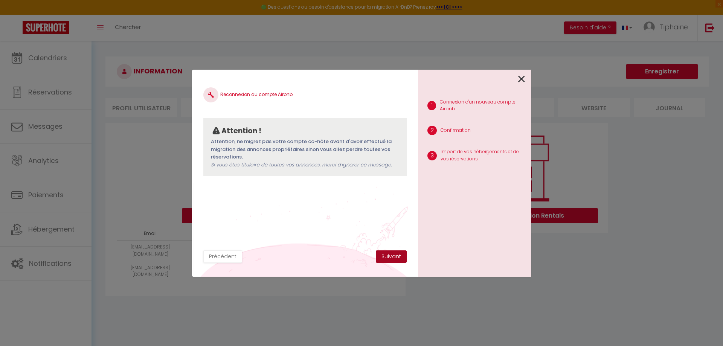
click at [386, 258] on button "Suivant" at bounding box center [391, 257] width 31 height 13
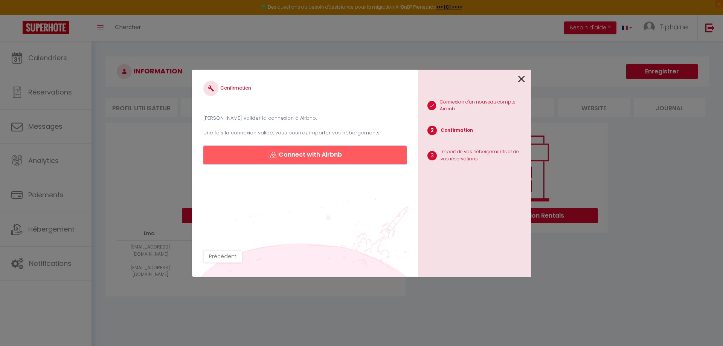
click at [337, 158] on button "Connect with Airbnb" at bounding box center [304, 155] width 203 height 18
click at [521, 79] on icon at bounding box center [521, 78] width 7 height 11
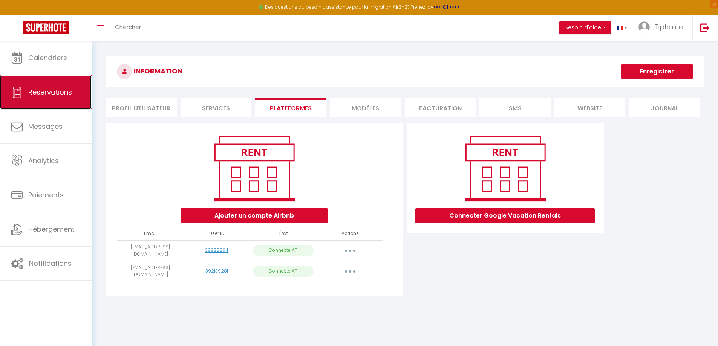
click at [59, 96] on span "Réservations" at bounding box center [50, 91] width 44 height 9
select select "not_cancelled"
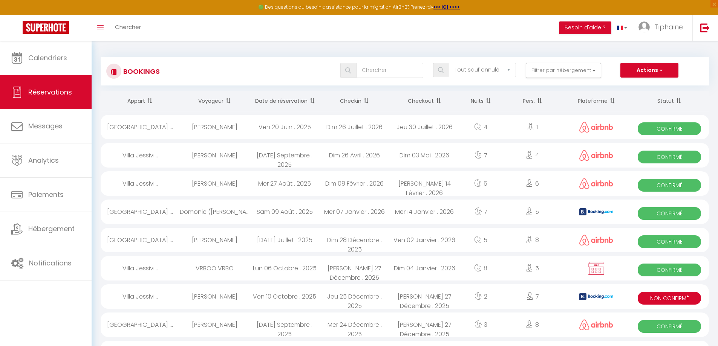
click at [206, 155] on div "Matt Tucker" at bounding box center [215, 155] width 70 height 24
select select "OK"
select select "0"
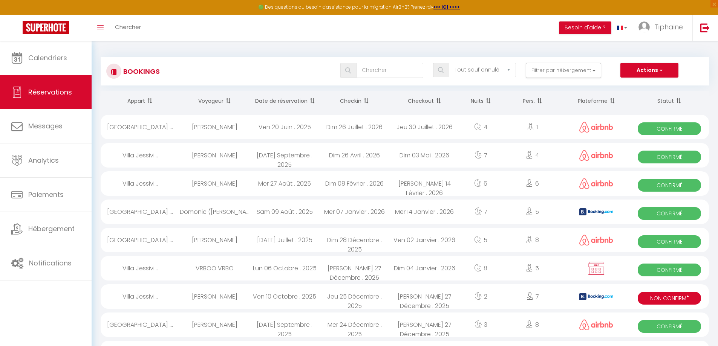
select select "1"
select select
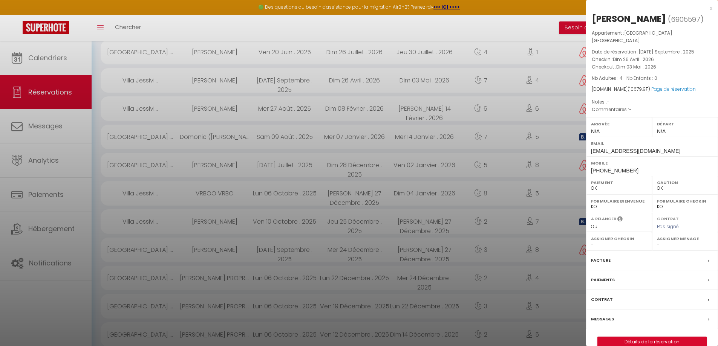
scroll to position [75, 0]
click at [612, 319] on label "Messages" at bounding box center [602, 319] width 23 height 8
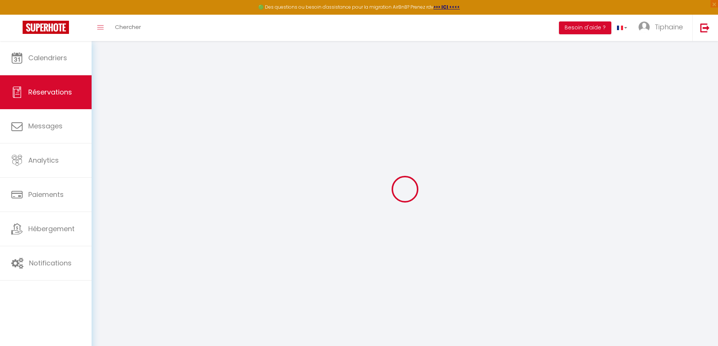
type input "Matt"
type input "Tucker"
type input "lfridhca3ital6ywvmyjrzhxygry@reply.superhote.com"
type input "+17179170443"
select select
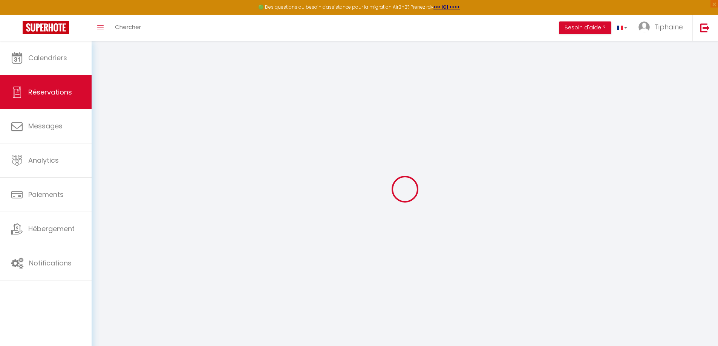
type input "1601.99"
select select "78335"
select select "1"
select select
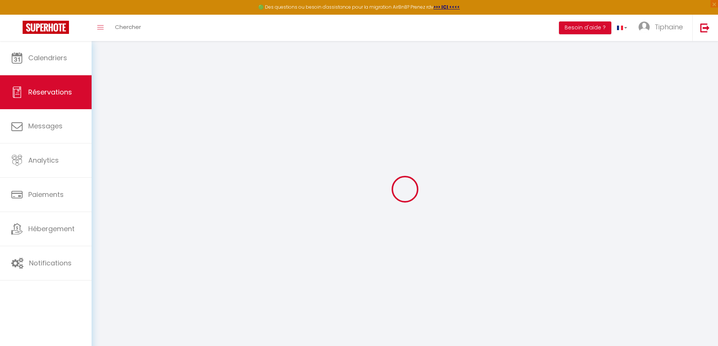
type input "4"
select select "12"
select select
type input "10179.9"
checkbox input "false"
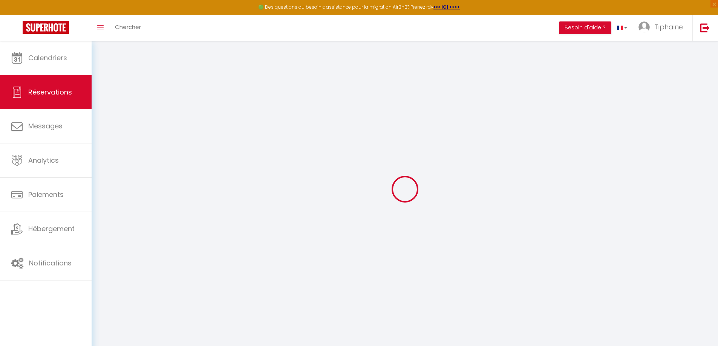
type input "0"
select select "1"
type input "0"
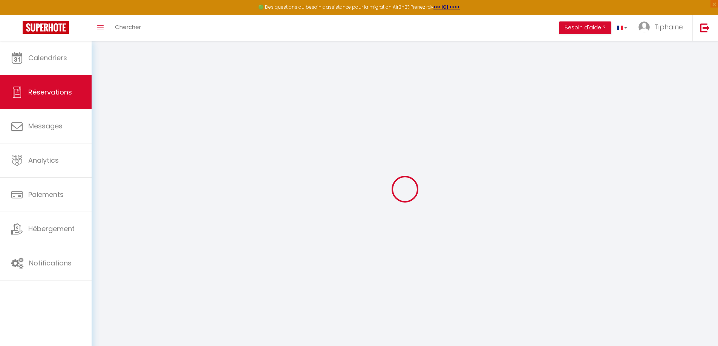
select select
select select "15"
checkbox input "false"
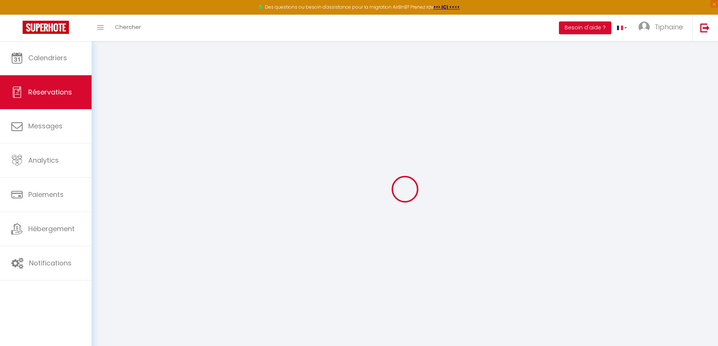
select select
checkbox input "false"
select select
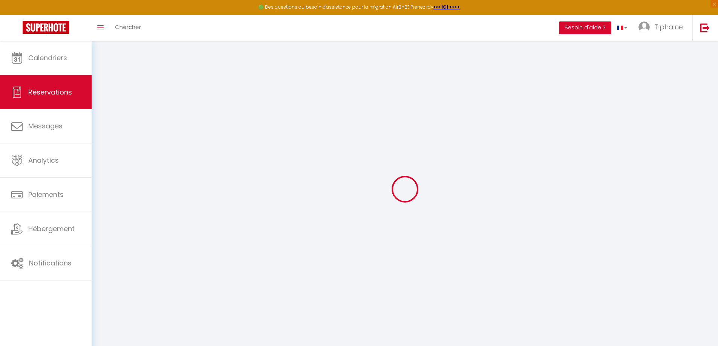
select select
checkbox input "false"
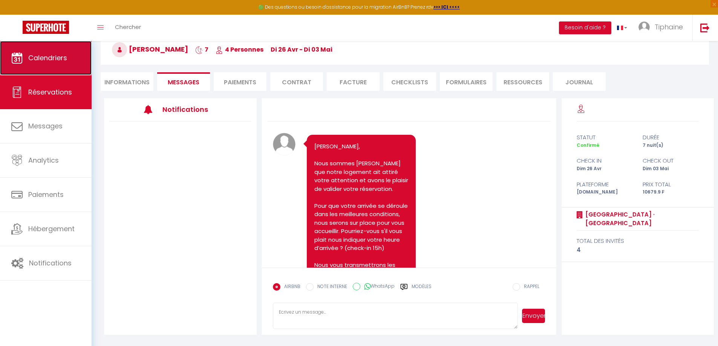
click at [55, 64] on link "Calendriers" at bounding box center [46, 58] width 92 height 34
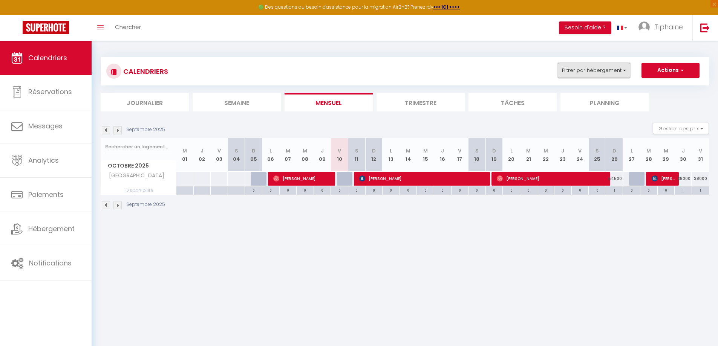
click at [594, 73] on button "Filtrer par hébergement" at bounding box center [594, 70] width 72 height 15
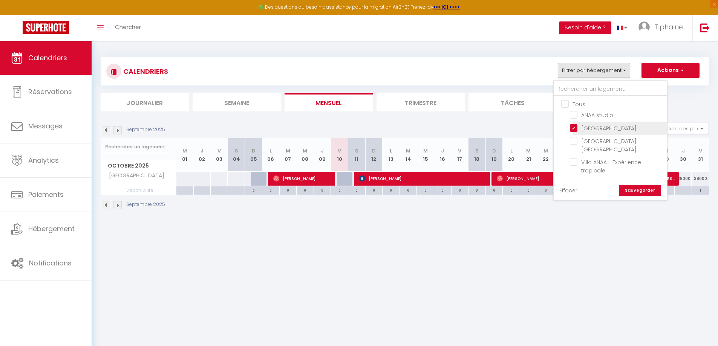
click at [574, 127] on input "Villa Lagoon Paradise" at bounding box center [617, 128] width 94 height 8
checkbox input "false"
click at [576, 143] on input "Villa Jessivia Beach · Villa Jessivia Beach" at bounding box center [617, 141] width 94 height 8
checkbox input "true"
checkbox input "false"
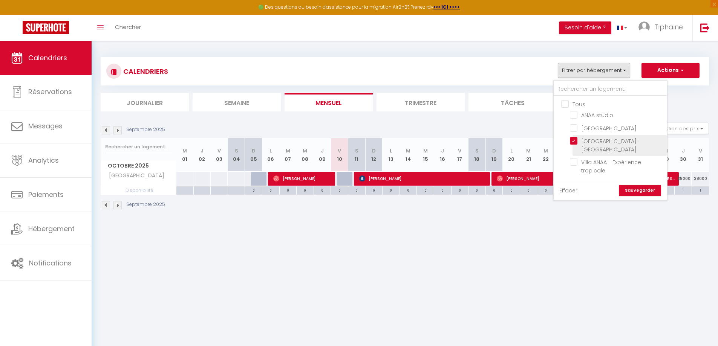
checkbox input "false"
click at [631, 190] on link "Sauvegarder" at bounding box center [640, 190] width 42 height 11
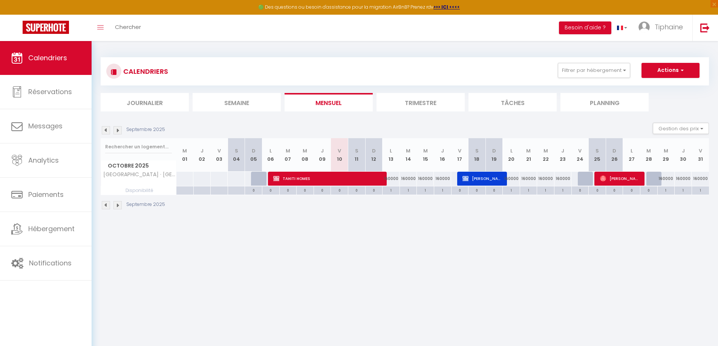
click at [117, 206] on img at bounding box center [117, 205] width 8 height 8
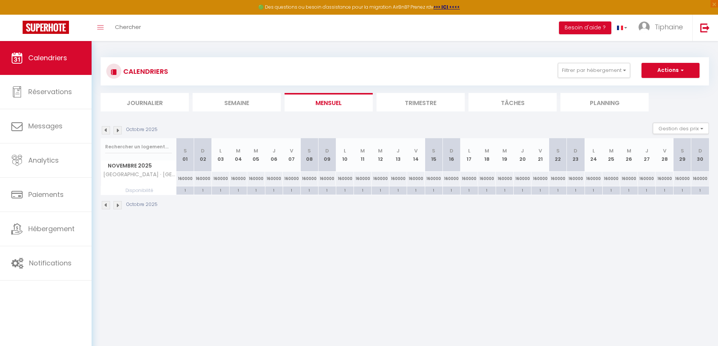
click at [114, 207] on img at bounding box center [117, 205] width 8 height 8
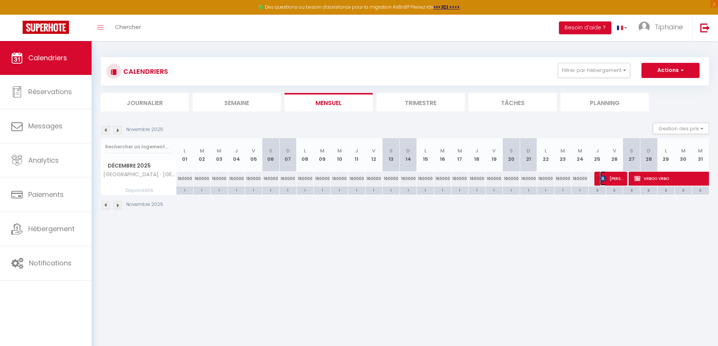
click at [603, 179] on img at bounding box center [603, 179] width 6 height 6
select select "KO"
select select "0"
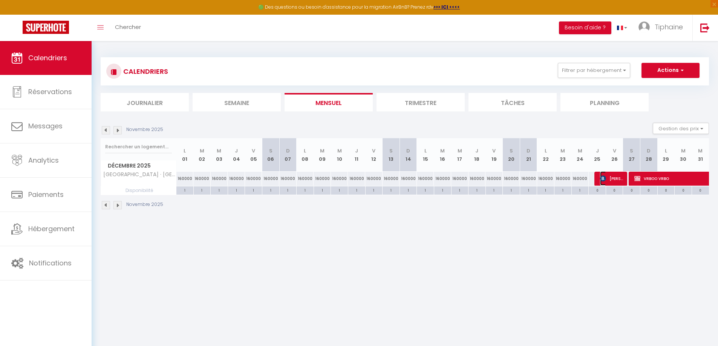
select select "1"
select select
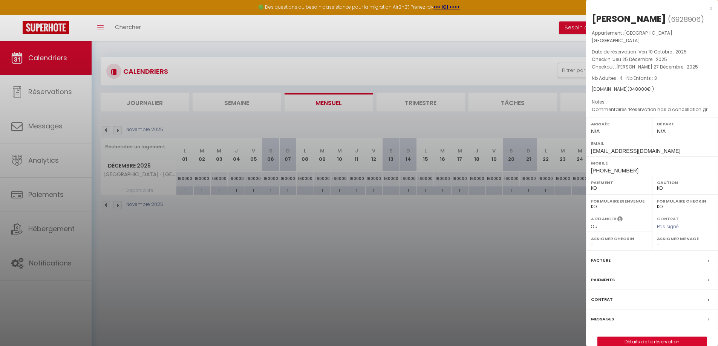
click at [559, 251] on div at bounding box center [359, 173] width 718 height 346
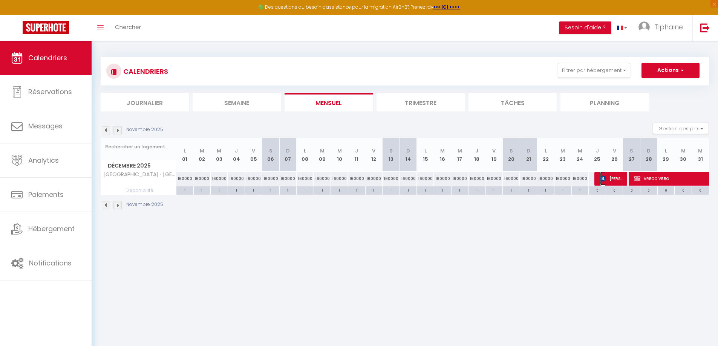
click at [601, 178] on img at bounding box center [603, 179] width 6 height 6
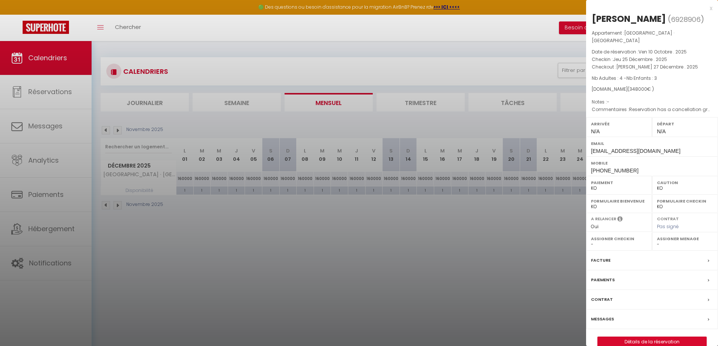
click at [608, 319] on label "Messages" at bounding box center [602, 319] width 23 height 8
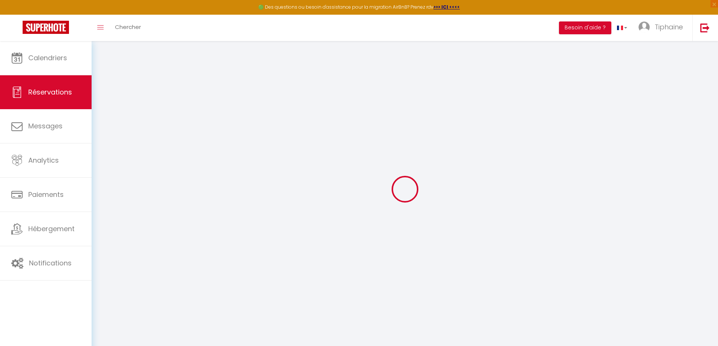
select select
checkbox input "false"
select select
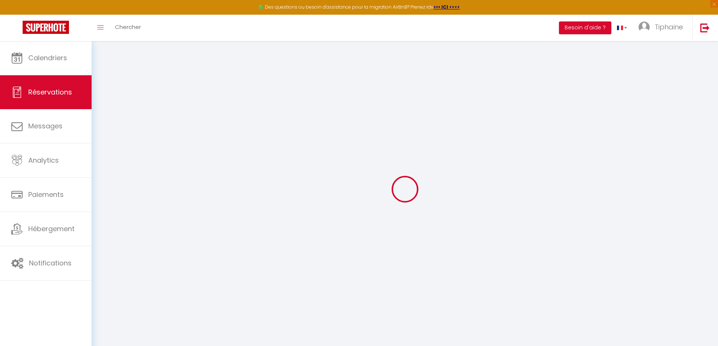
checkbox input "false"
type textarea "Reservation has a cancellation grace period. Do not charge if cancelled before …"
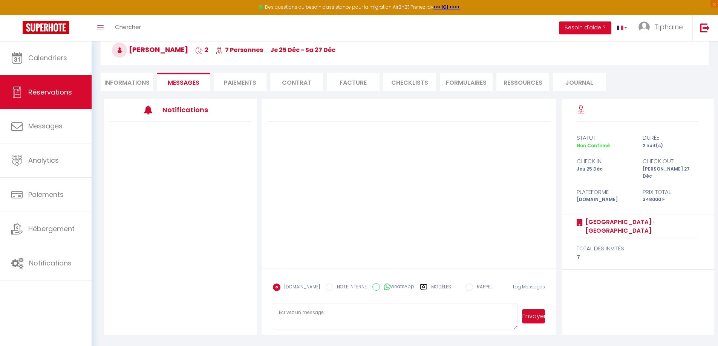
scroll to position [41, 0]
click at [235, 81] on li "Paiements" at bounding box center [240, 81] width 53 height 18
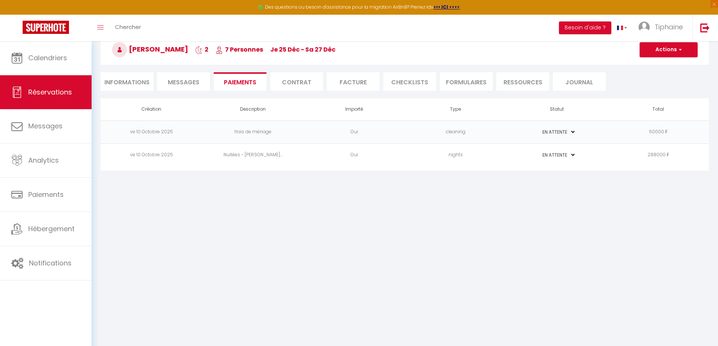
click at [198, 82] on span "Messages" at bounding box center [184, 82] width 32 height 9
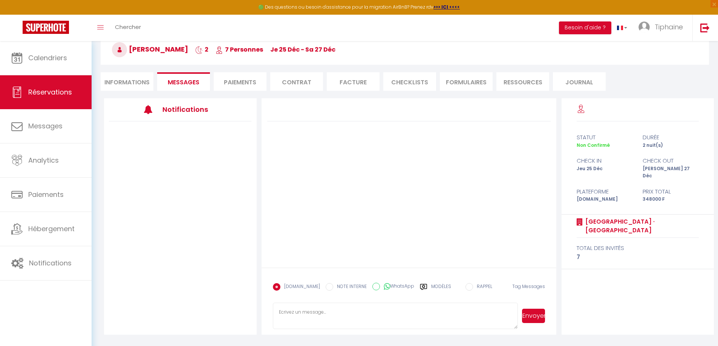
click at [329, 315] on textarea at bounding box center [395, 316] width 245 height 26
paste textarea "Ia Ora na Patrick, Merci pour votre intérêt pour notre villa. Nous avons le pla…"
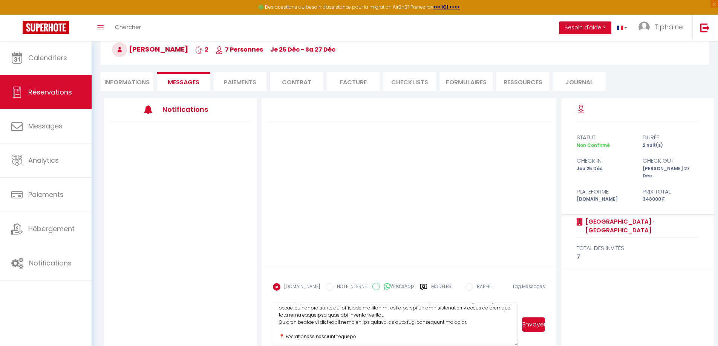
drag, startPoint x: 512, startPoint y: 327, endPoint x: 508, endPoint y: 349, distance: 23.0
click at [508, 305] on html "🟢 Des questions ou besoin d'assistance pour la migration AirBnB? Prenez rdv >>>…" at bounding box center [359, 132] width 718 height 346
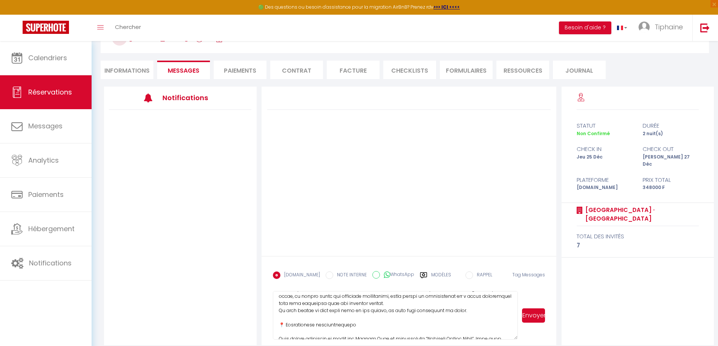
scroll to position [61, 0]
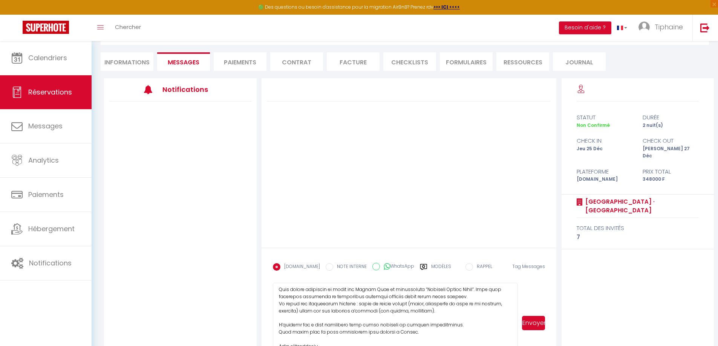
drag, startPoint x: 515, startPoint y: 329, endPoint x: 513, endPoint y: 361, distance: 31.7
click at [513, 285] on html "🟢 Des questions ou besoin d'assistance pour la migration AirBnB? Prenez rdv >>>…" at bounding box center [359, 112] width 718 height 346
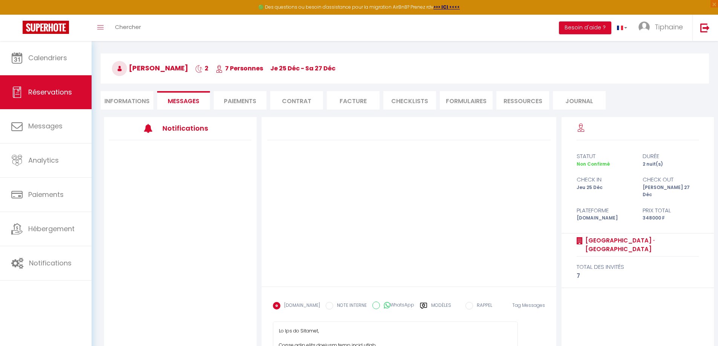
scroll to position [38, 0]
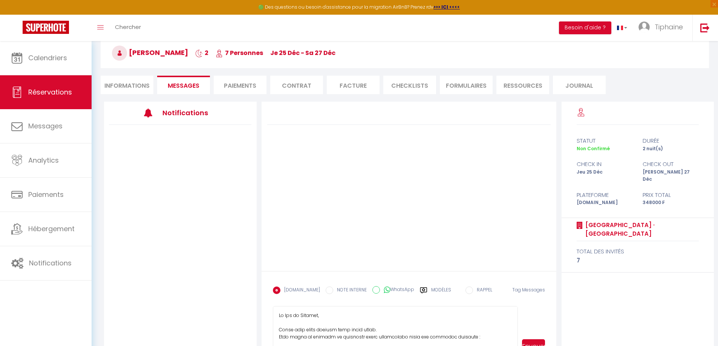
type textarea "Ia Ora na Patrick, Merci pour votre intérêt pour notre villa. Nous avons le pla…"
click at [139, 84] on li "Informations" at bounding box center [127, 85] width 53 height 18
select select
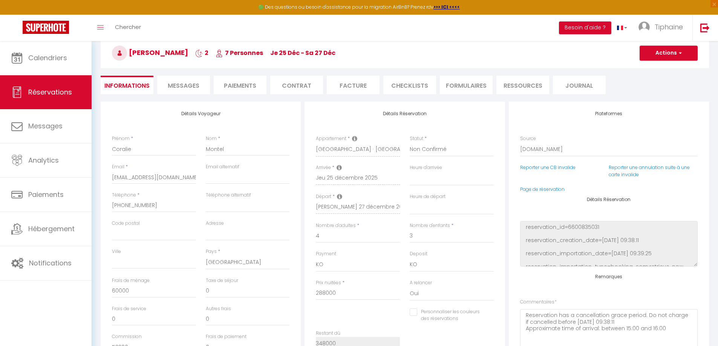
select select
checkbox input "false"
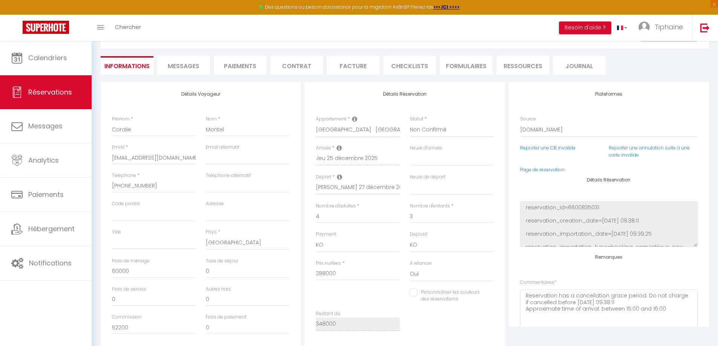
scroll to position [75, 0]
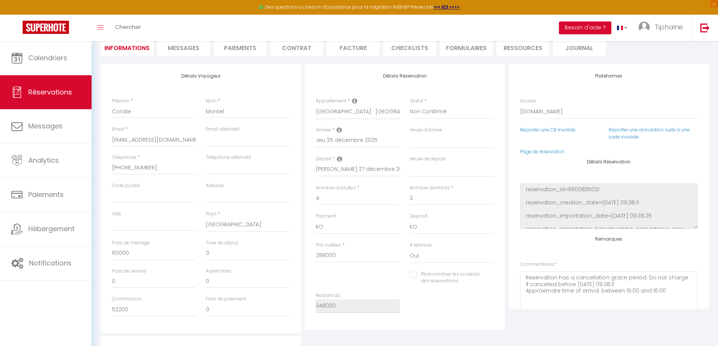
select select
checkbox input "false"
select select
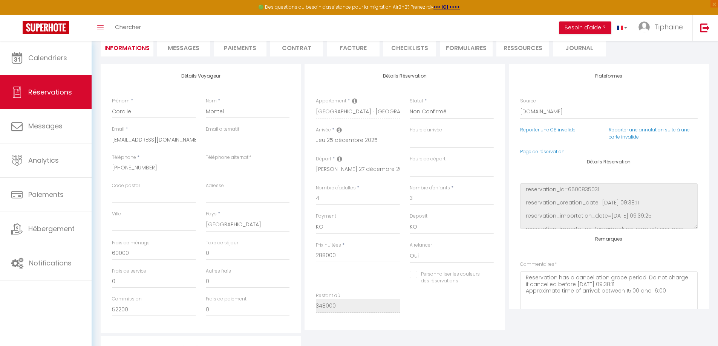
checkbox input "false"
select select
checkbox input "false"
select select
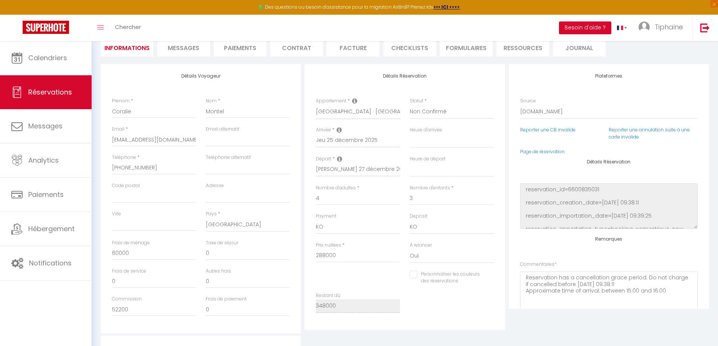
select select
checkbox input "false"
select select
checkbox input "false"
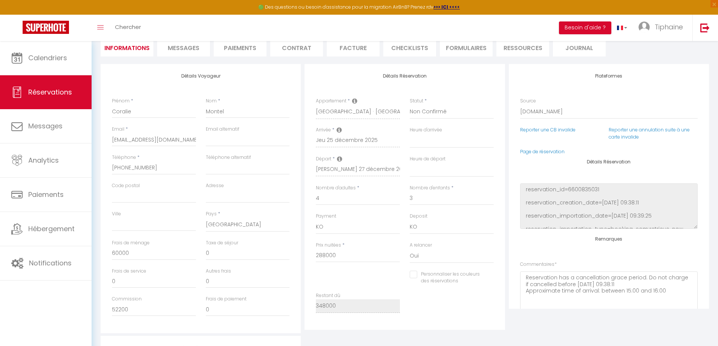
select select
checkbox input "false"
select select
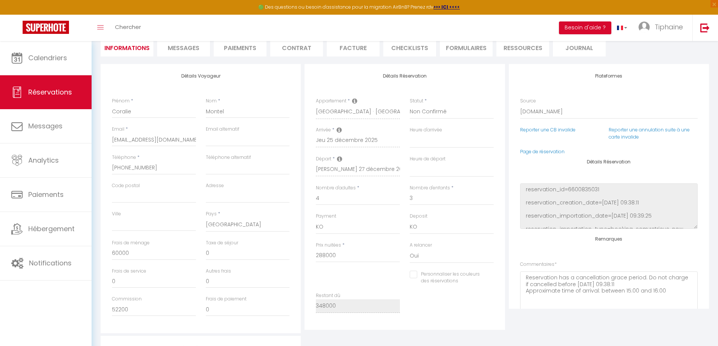
checkbox input "false"
select select
checkbox input "false"
select select
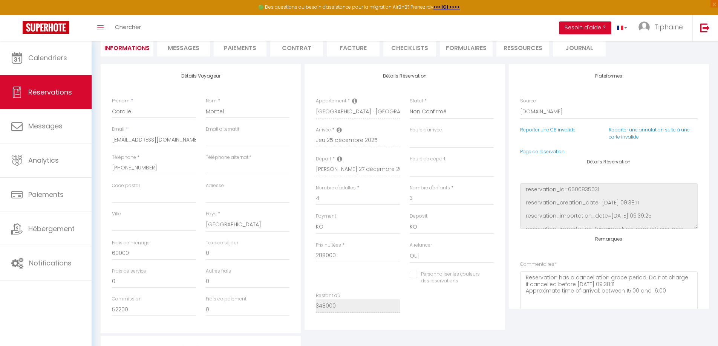
select select
checkbox input "false"
click at [180, 52] on span "Messages" at bounding box center [184, 48] width 32 height 9
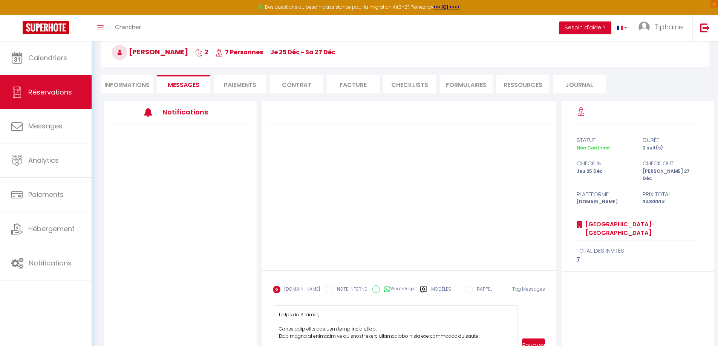
scroll to position [38, 0]
click at [304, 313] on textarea at bounding box center [395, 346] width 245 height 80
click at [368, 329] on textarea at bounding box center [395, 346] width 245 height 80
click at [297, 330] on textarea at bounding box center [395, 346] width 245 height 80
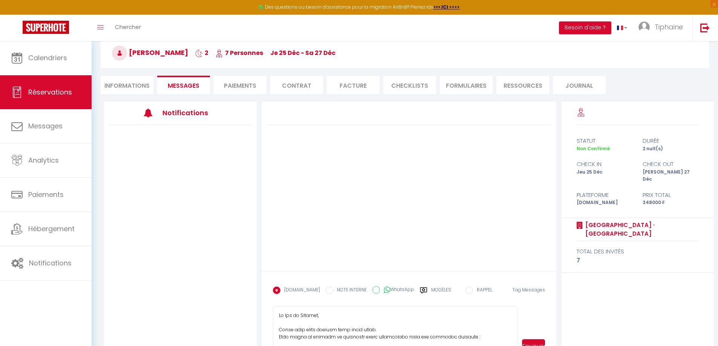
click at [297, 330] on textarea at bounding box center [395, 346] width 245 height 80
click at [278, 330] on textarea at bounding box center [395, 346] width 245 height 80
drag, startPoint x: 279, startPoint y: 330, endPoint x: 365, endPoint y: 329, distance: 86.3
click at [365, 329] on textarea at bounding box center [395, 346] width 245 height 80
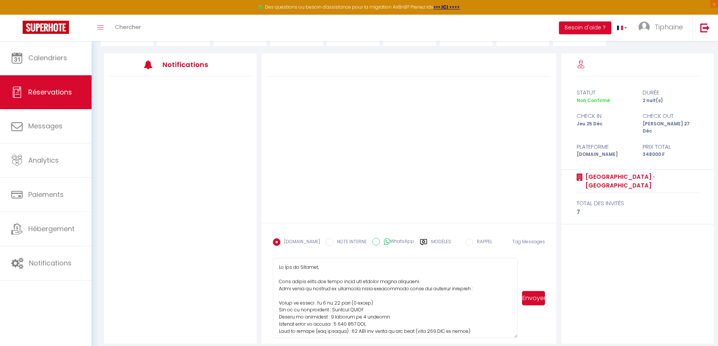
scroll to position [93, 0]
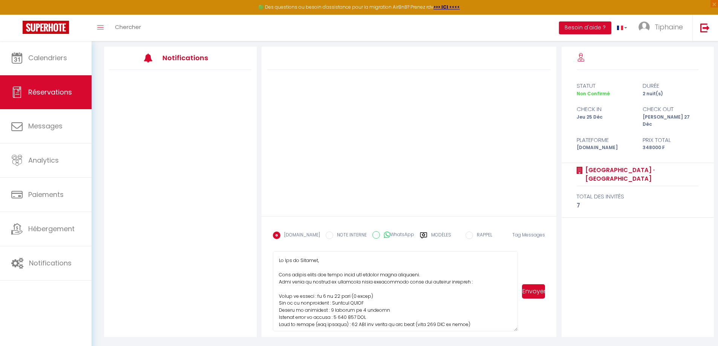
click at [324, 282] on textarea at bounding box center [395, 291] width 245 height 80
click at [327, 283] on textarea at bounding box center [395, 291] width 245 height 80
drag, startPoint x: 332, startPoint y: 283, endPoint x: 455, endPoint y: 282, distance: 123.2
click at [455, 282] on textarea at bounding box center [395, 291] width 245 height 80
drag, startPoint x: 279, startPoint y: 295, endPoint x: 372, endPoint y: 318, distance: 95.9
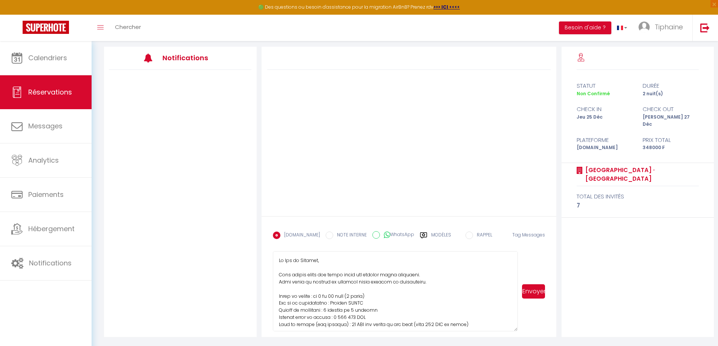
click at [372, 318] on textarea at bounding box center [395, 291] width 245 height 80
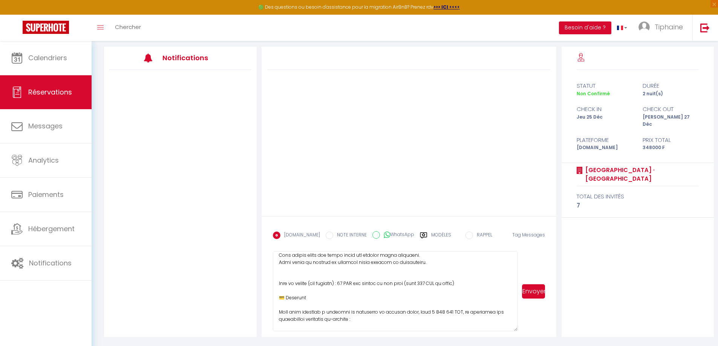
scroll to position [38, 0]
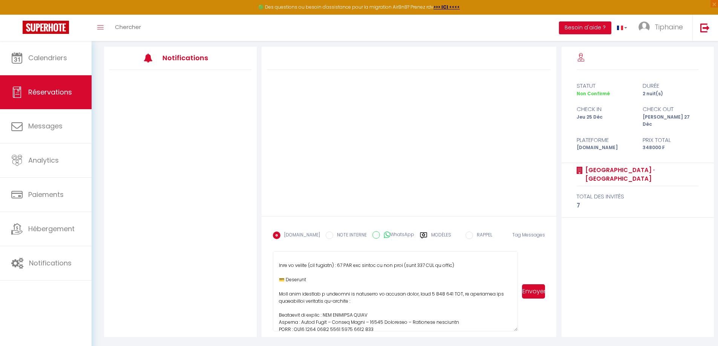
click at [295, 282] on textarea at bounding box center [395, 291] width 245 height 80
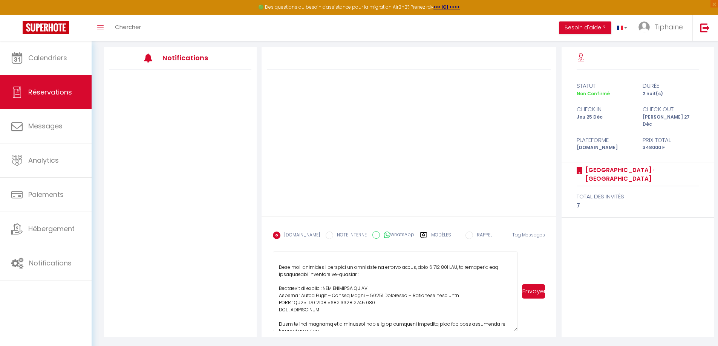
scroll to position [75, 0]
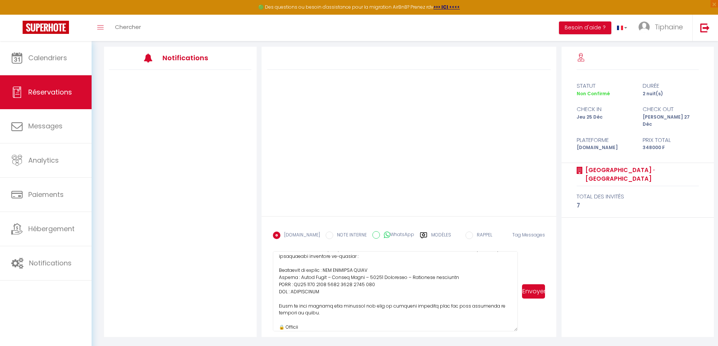
drag, startPoint x: 280, startPoint y: 286, endPoint x: 362, endPoint y: 311, distance: 86.2
click at [362, 311] on textarea at bounding box center [395, 291] width 245 height 80
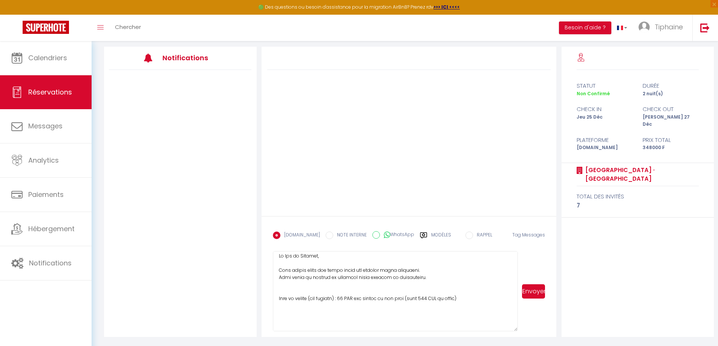
scroll to position [0, 0]
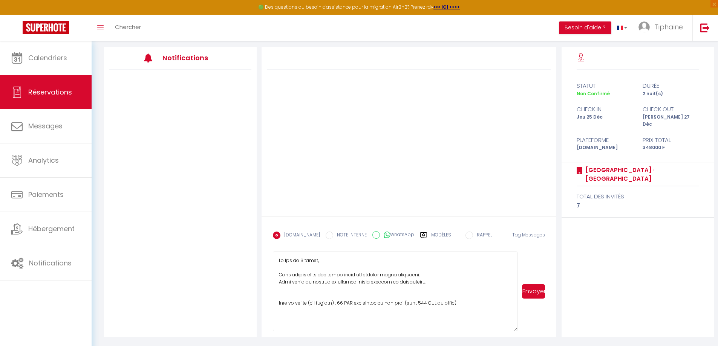
click at [283, 290] on textarea at bounding box center [395, 291] width 245 height 80
paste textarea "Nous vous invitons à procéder au règlement du montant total, soit 1 015 600 XPF…"
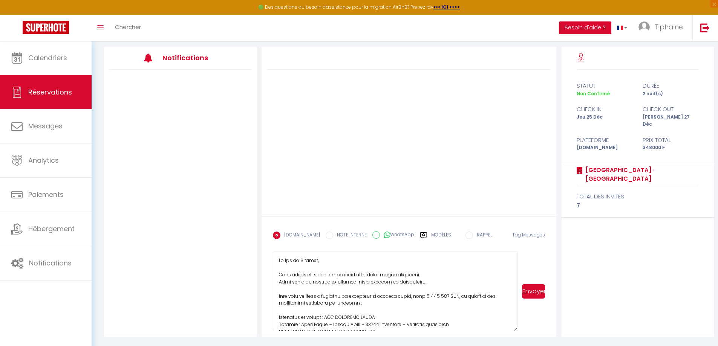
click at [276, 296] on textarea at bounding box center [395, 291] width 245 height 80
drag, startPoint x: 300, startPoint y: 304, endPoint x: 318, endPoint y: 305, distance: 18.5
click at [318, 305] on textarea at bounding box center [395, 291] width 245 height 80
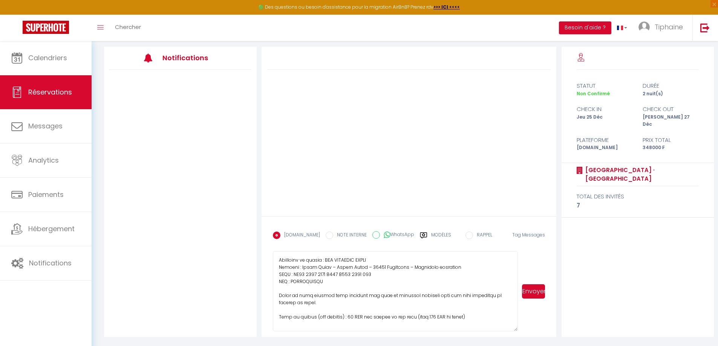
scroll to position [75, 0]
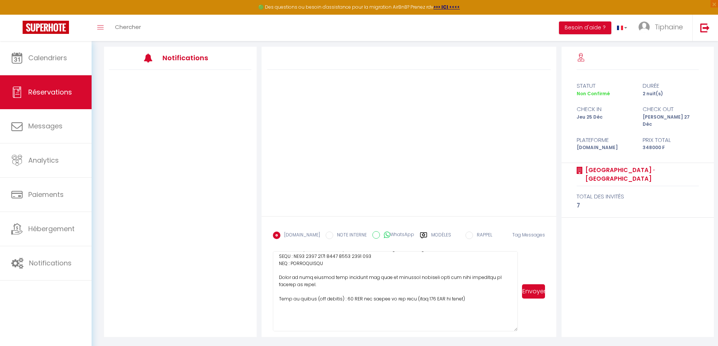
click at [327, 298] on textarea at bounding box center [395, 291] width 245 height 80
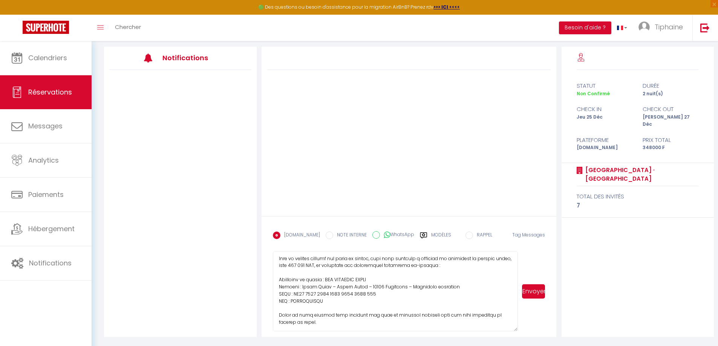
click at [311, 272] on textarea at bounding box center [395, 291] width 245 height 80
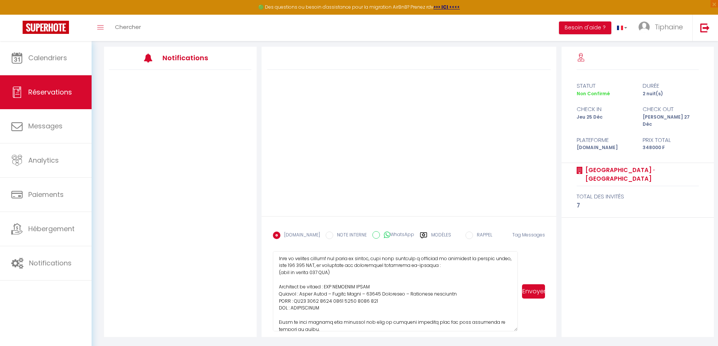
click at [306, 313] on textarea at bounding box center [395, 291] width 245 height 80
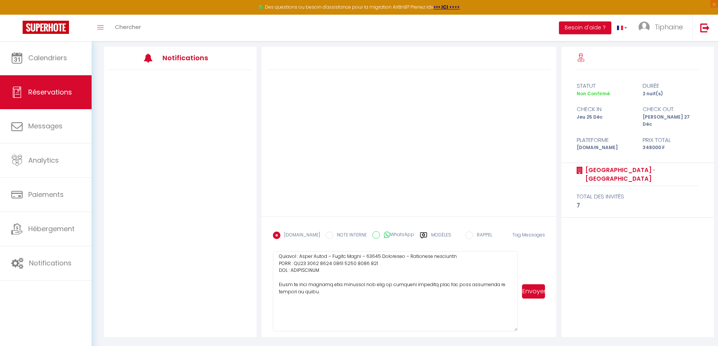
click at [318, 294] on textarea at bounding box center [395, 291] width 245 height 80
click at [481, 286] on textarea at bounding box center [395, 291] width 245 height 80
click at [403, 291] on textarea at bounding box center [395, 291] width 245 height 80
drag, startPoint x: 284, startPoint y: 306, endPoint x: 280, endPoint y: 306, distance: 4.9
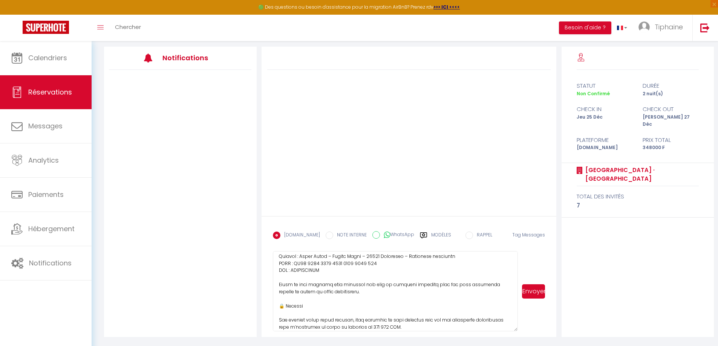
click at [280, 306] on textarea at bounding box center [395, 291] width 245 height 80
click at [295, 316] on textarea at bounding box center [395, 291] width 245 height 80
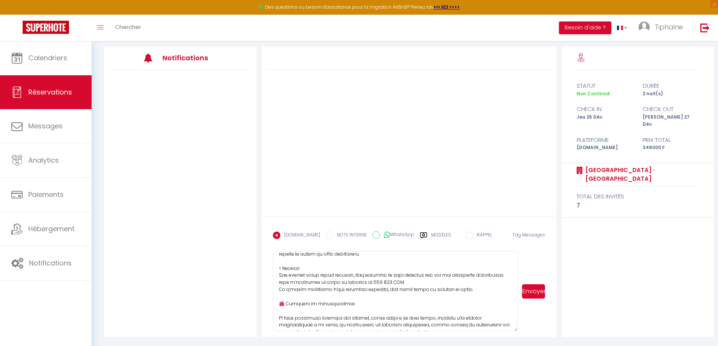
click at [347, 295] on textarea at bounding box center [395, 291] width 245 height 80
drag, startPoint x: 286, startPoint y: 305, endPoint x: 278, endPoint y: 305, distance: 7.5
click at [278, 305] on textarea at bounding box center [395, 291] width 245 height 80
click at [349, 304] on textarea at bounding box center [395, 291] width 245 height 80
click at [281, 306] on textarea at bounding box center [395, 291] width 245 height 80
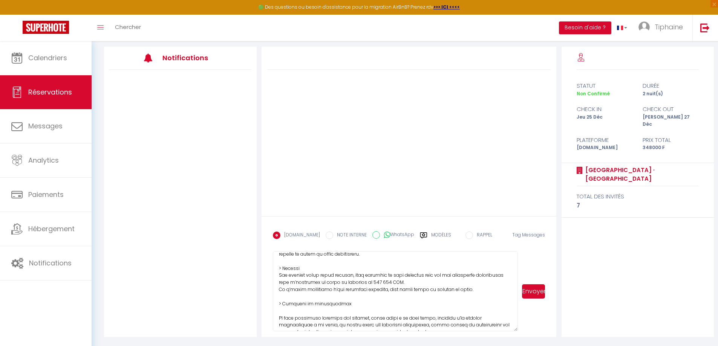
click at [298, 311] on textarea at bounding box center [395, 291] width 245 height 80
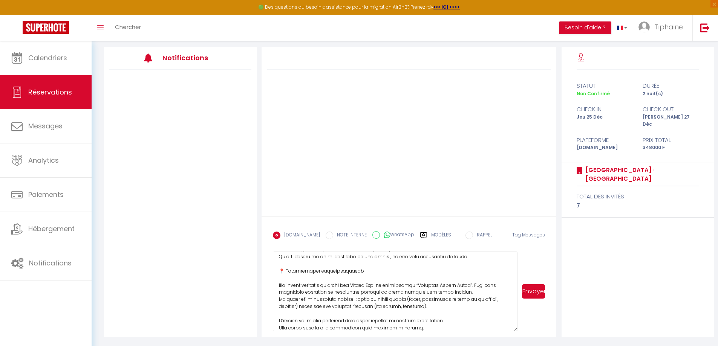
scroll to position [151, 0]
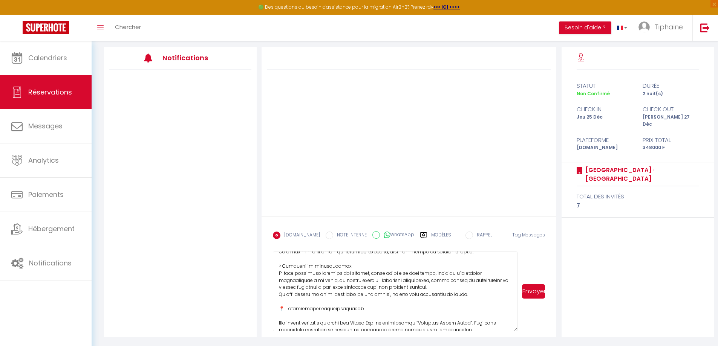
drag, startPoint x: 283, startPoint y: 309, endPoint x: 277, endPoint y: 309, distance: 5.7
click at [277, 309] on textarea at bounding box center [395, 291] width 245 height 80
click at [306, 316] on textarea at bounding box center [395, 291] width 245 height 80
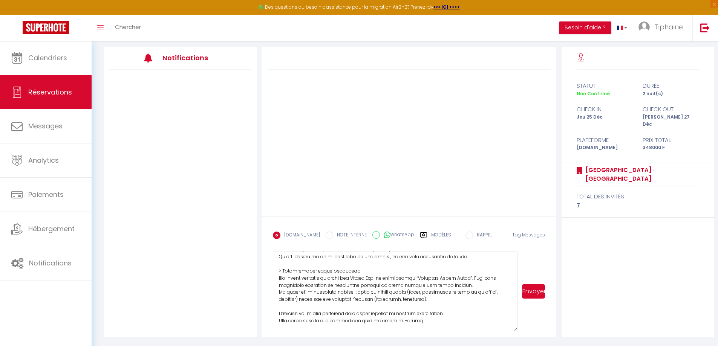
click at [451, 298] on textarea at bounding box center [395, 291] width 245 height 80
click at [426, 300] on textarea at bounding box center [395, 291] width 245 height 80
click at [416, 309] on textarea at bounding box center [395, 291] width 245 height 80
click at [426, 318] on textarea at bounding box center [395, 291] width 245 height 80
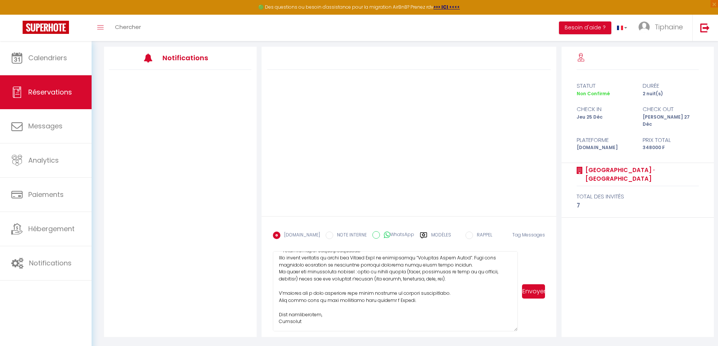
click at [339, 310] on textarea at bounding box center [395, 291] width 245 height 80
click at [470, 294] on textarea at bounding box center [395, 291] width 245 height 80
click at [433, 305] on textarea at bounding box center [395, 291] width 245 height 80
click at [454, 298] on textarea at bounding box center [395, 291] width 245 height 80
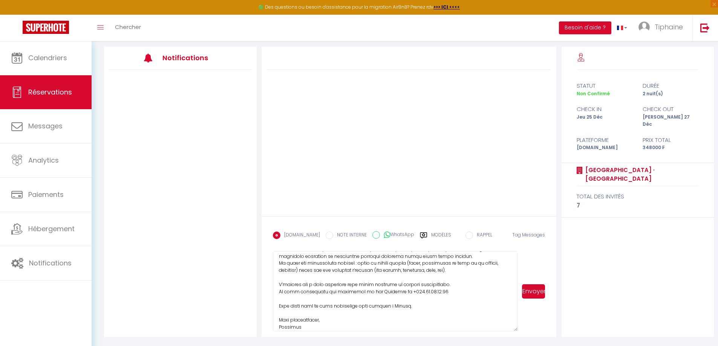
scroll to position [223, 0]
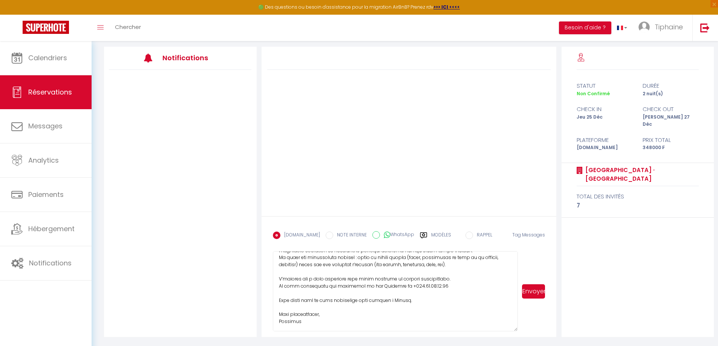
drag, startPoint x: 319, startPoint y: 314, endPoint x: 290, endPoint y: 315, distance: 29.8
click at [290, 315] on textarea at bounding box center [395, 291] width 245 height 80
type textarea "Ia Ora na Coralie, Nous sommes ravis que notre villa est attirée votre attentio…"
click at [538, 290] on button "Envoyer" at bounding box center [533, 291] width 23 height 14
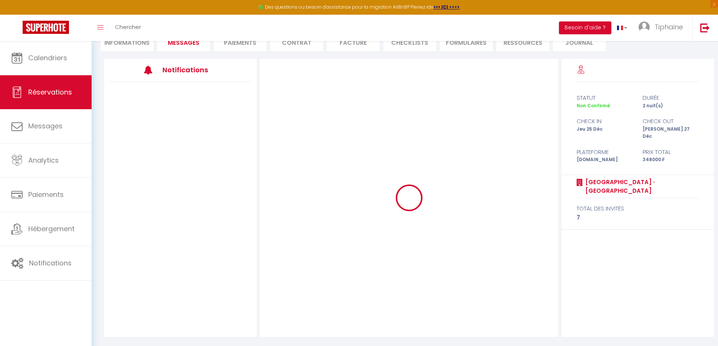
scroll to position [81, 0]
click at [538, 290] on div at bounding box center [409, 198] width 299 height 278
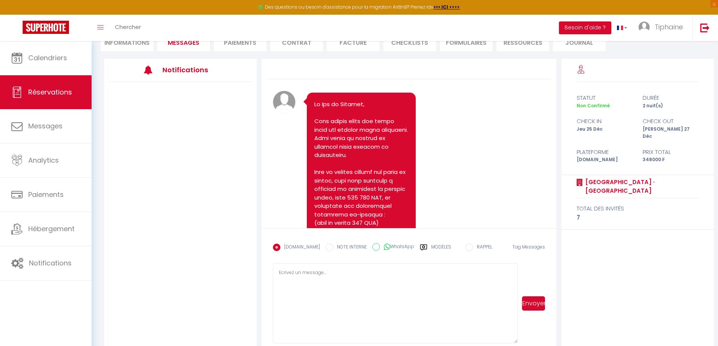
scroll to position [0, 0]
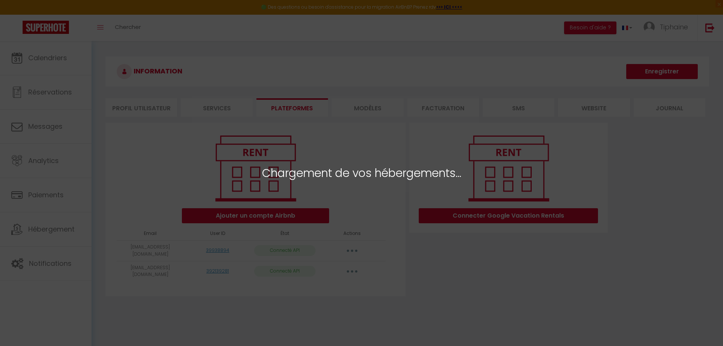
select select
select select "78331"
select select "78339"
select select "78332"
select select "78335"
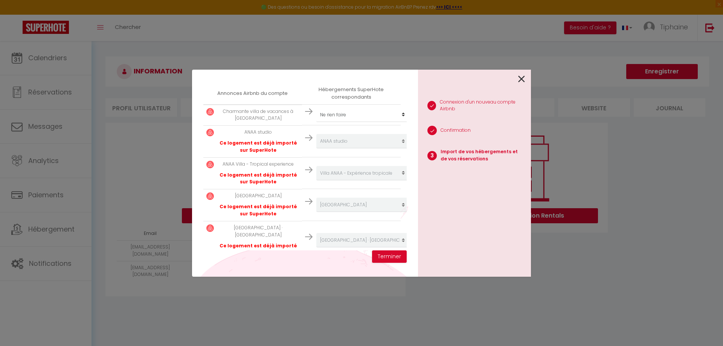
scroll to position [151, 0]
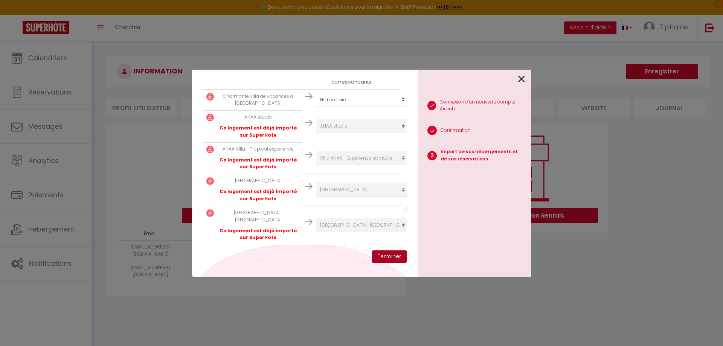
click at [386, 257] on button "Terminer" at bounding box center [389, 257] width 35 height 13
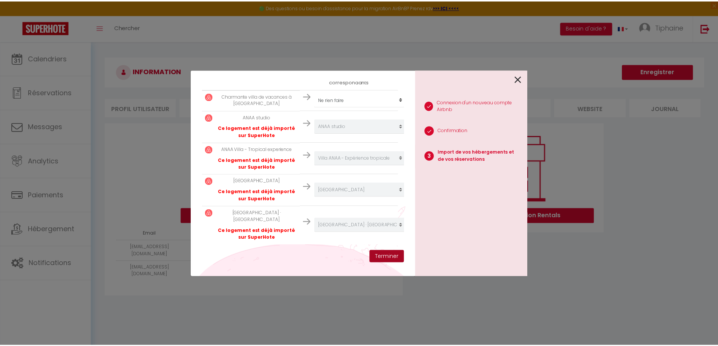
scroll to position [170, 0]
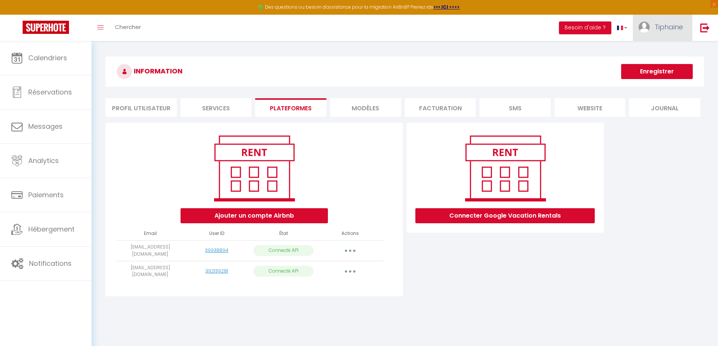
click at [677, 26] on span "Tiphaine" at bounding box center [668, 26] width 28 height 9
click at [661, 67] on link "Équipe" at bounding box center [662, 66] width 56 height 13
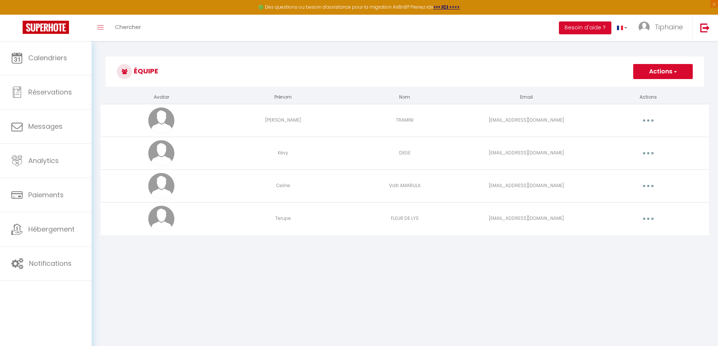
click at [667, 74] on button "Actions" at bounding box center [663, 71] width 60 height 15
click at [662, 85] on link "Ajouter un nouvel utilisateur" at bounding box center [647, 88] width 89 height 10
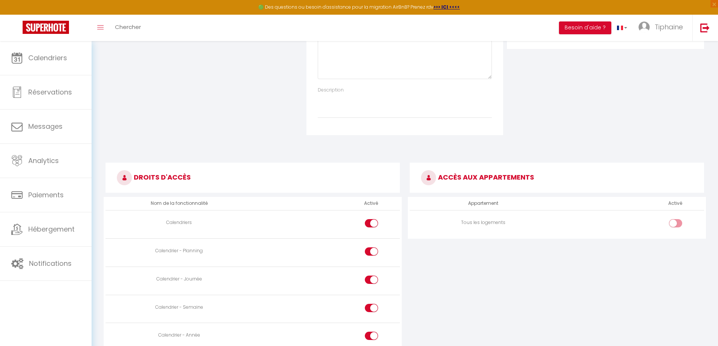
scroll to position [264, 0]
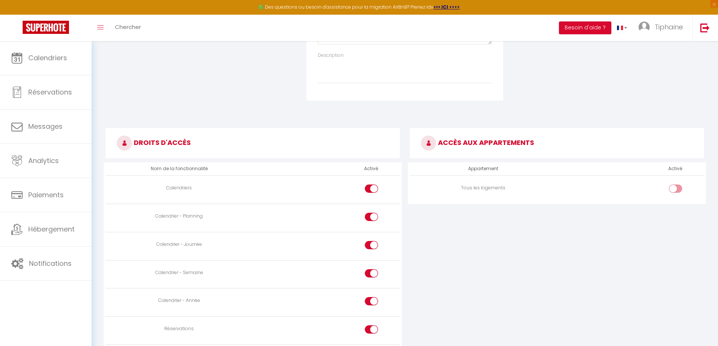
click at [672, 186] on div at bounding box center [675, 189] width 13 height 8
click at [675, 186] on input "checkbox" at bounding box center [681, 190] width 13 height 11
click at [676, 189] on input "checkbox" at bounding box center [681, 190] width 13 height 11
checkbox input "false"
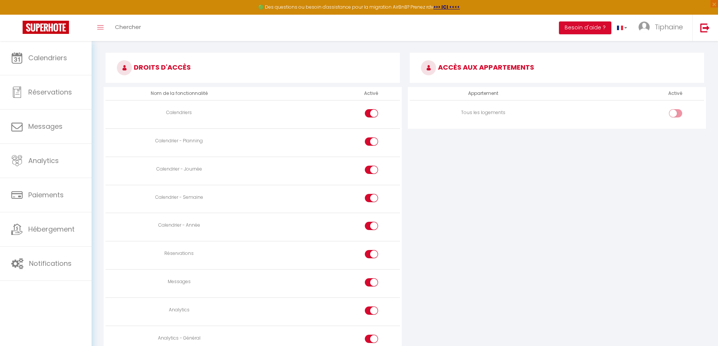
scroll to position [301, 0]
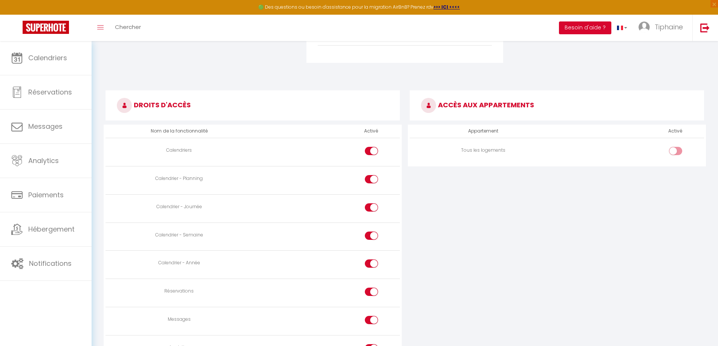
click at [600, 29] on button "Besoin d'aide ?" at bounding box center [585, 27] width 52 height 13
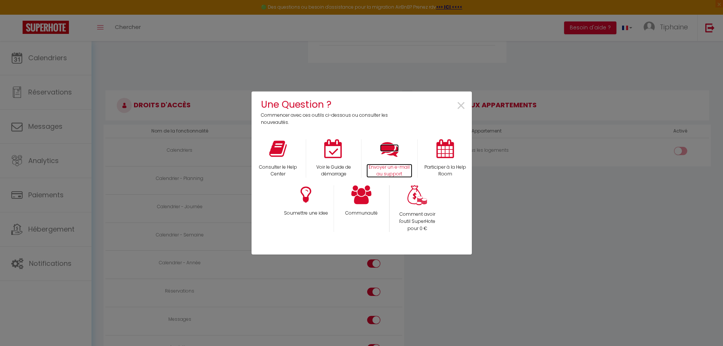
click at [383, 150] on icon at bounding box center [389, 148] width 19 height 19
click at [461, 106] on span "×" at bounding box center [461, 106] width 10 height 24
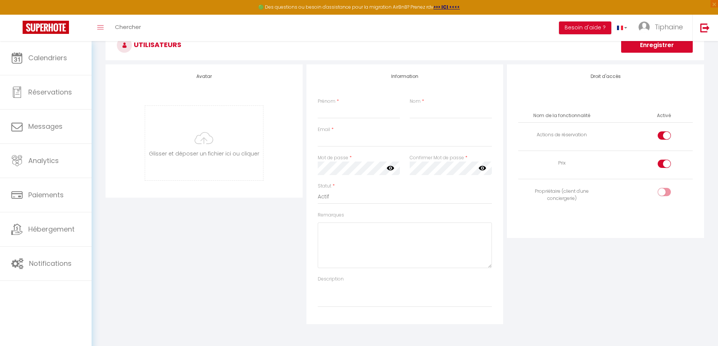
scroll to position [0, 0]
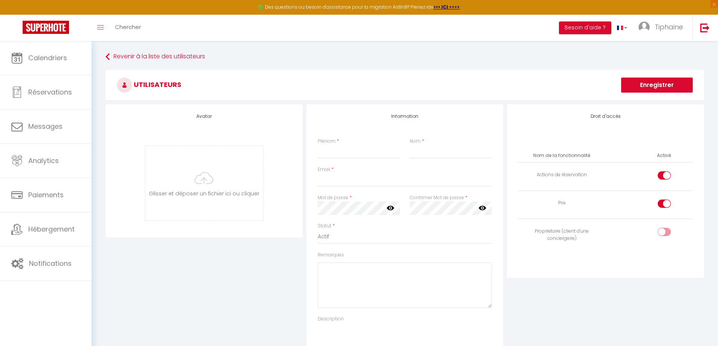
click at [659, 234] on div at bounding box center [663, 232] width 13 height 8
click at [664, 234] on input "checkbox" at bounding box center [670, 233] width 13 height 11
checkbox input "true"
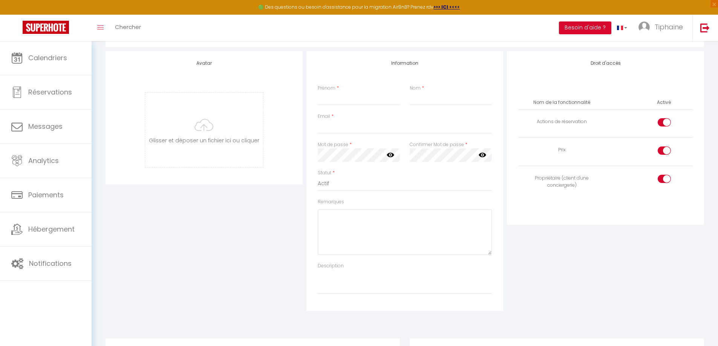
scroll to position [38, 0]
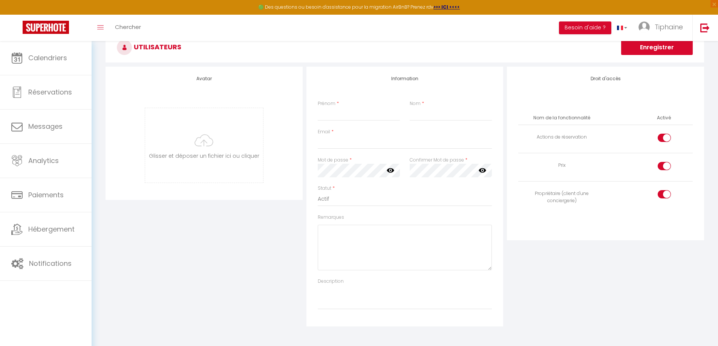
click at [665, 165] on input "checkbox" at bounding box center [670, 167] width 13 height 11
checkbox input "false"
click at [665, 137] on input "checkbox" at bounding box center [670, 139] width 13 height 11
checkbox input "false"
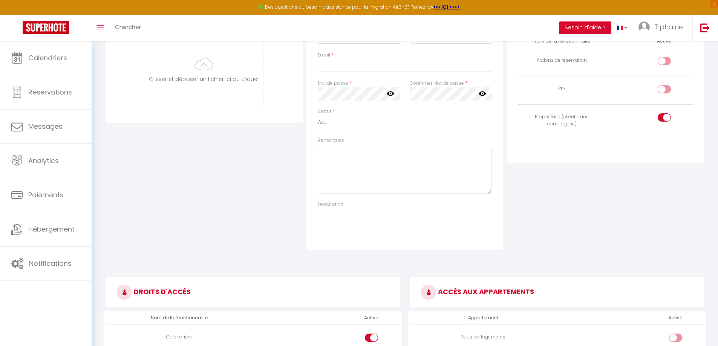
scroll to position [113, 0]
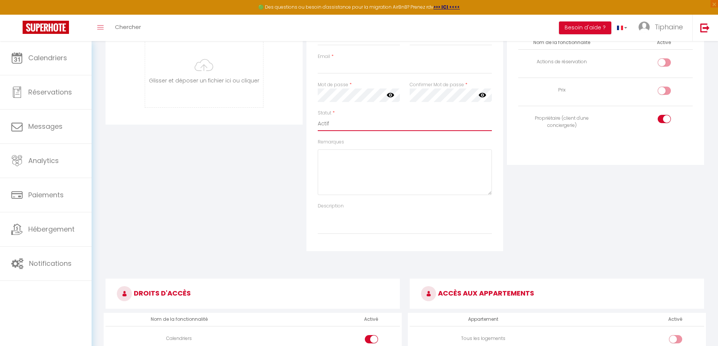
click at [480, 122] on select "Actif Inactif" at bounding box center [405, 124] width 174 height 14
drag, startPoint x: 480, startPoint y: 122, endPoint x: 488, endPoint y: 126, distance: 9.0
click at [480, 122] on select "Actif Inactif" at bounding box center [405, 124] width 174 height 14
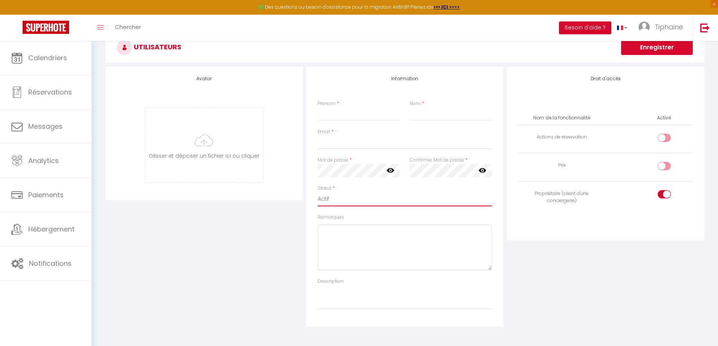
scroll to position [0, 0]
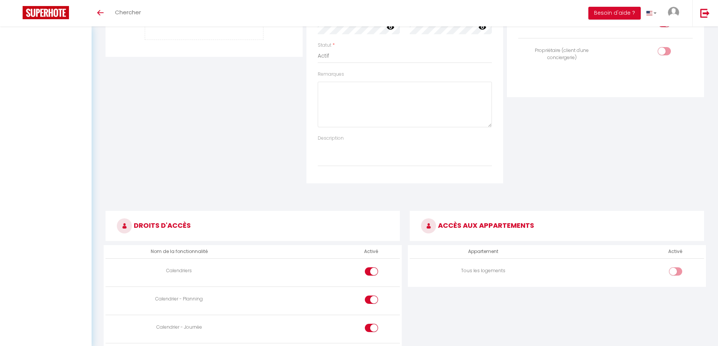
scroll to position [151, 0]
